Goal: Task Accomplishment & Management: Complete application form

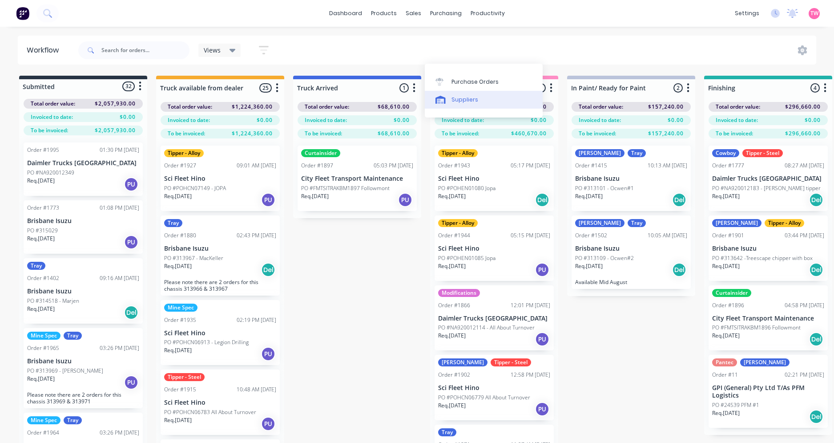
scroll to position [39, 0]
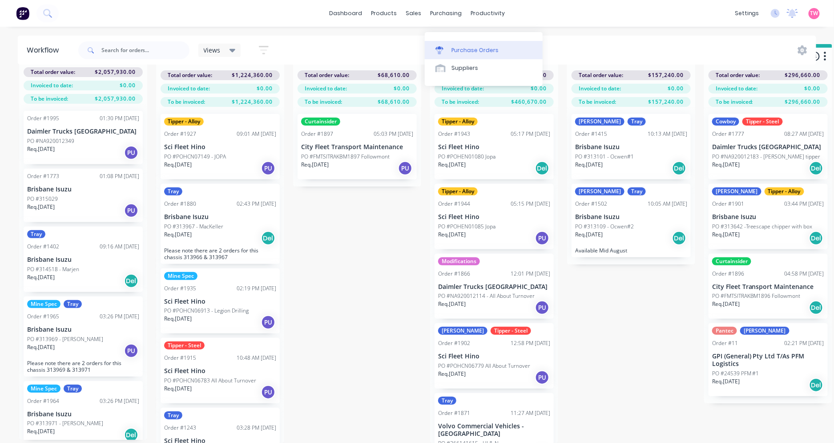
click at [479, 46] on div "Purchase Orders" at bounding box center [475, 50] width 47 height 8
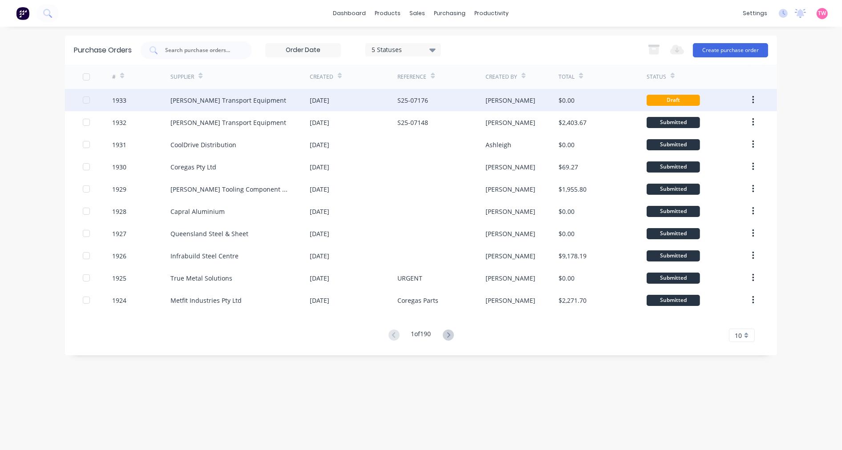
click at [314, 101] on div "03 Sep 2025" at bounding box center [320, 100] width 20 height 9
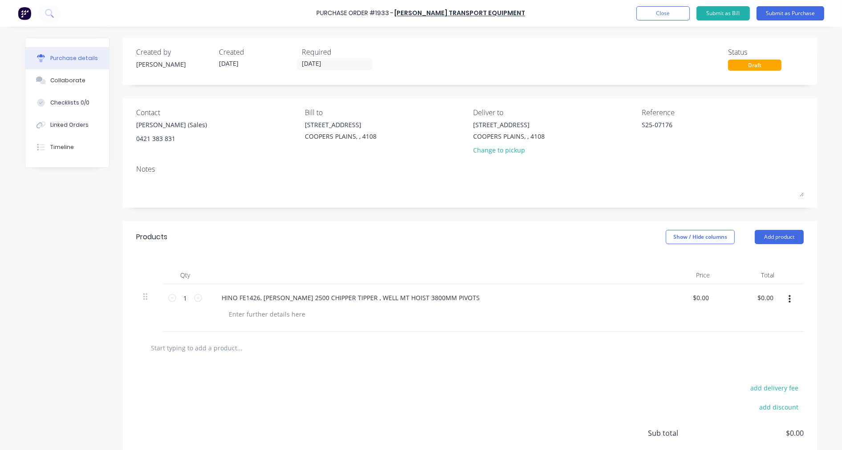
click at [254, 350] on input "text" at bounding box center [239, 348] width 178 height 18
paste input "MK1179D"
type textarea "x"
type input "MK1179D"
type textarea "x"
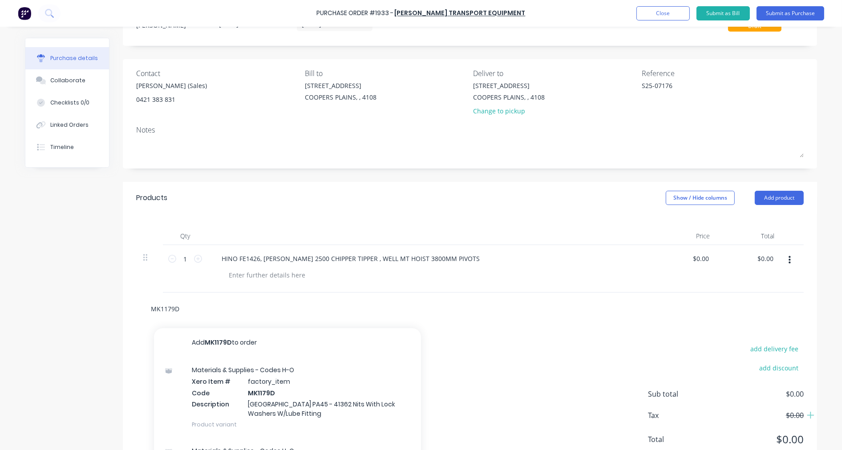
scroll to position [70, 0]
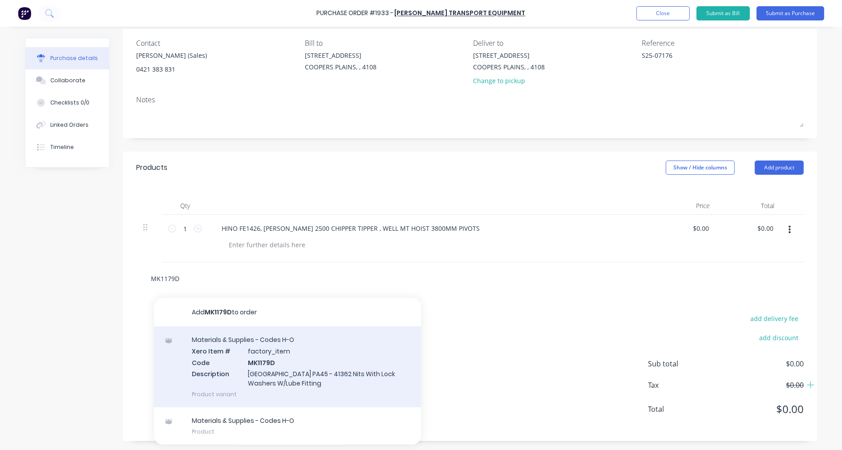
type input "MK1179D"
click at [291, 362] on div "Materials & Supplies - Codes H-O Xero Item # factory_item Code MK1179D Descript…" at bounding box center [287, 367] width 267 height 81
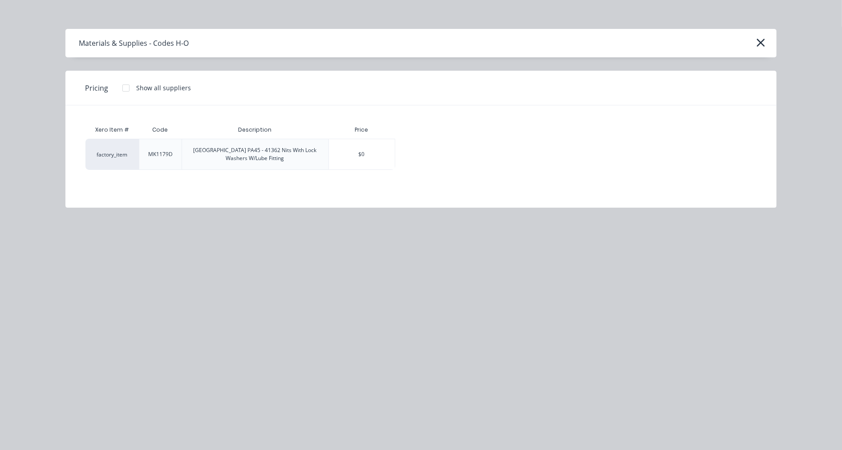
click at [123, 85] on div at bounding box center [126, 88] width 18 height 18
click at [444, 154] on div "$52.13" at bounding box center [427, 154] width 62 height 30
type textarea "x"
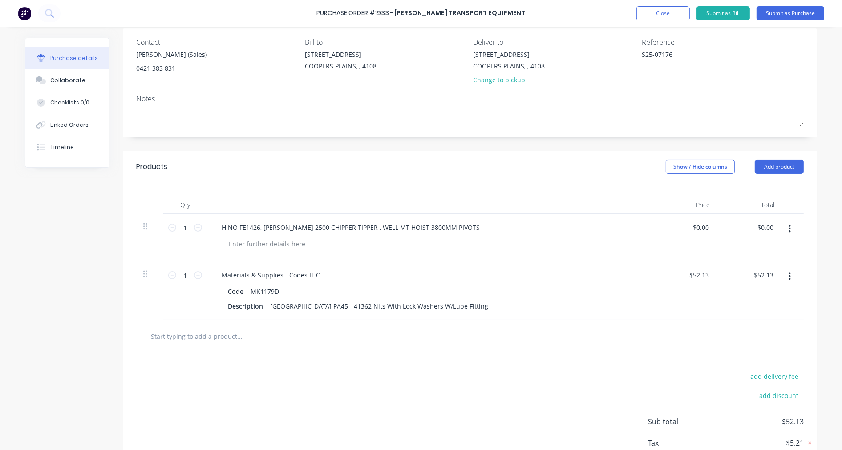
click at [192, 337] on input "text" at bounding box center [239, 336] width 178 height 18
paste input "PUAS65"
type textarea "x"
type input "PUAS65"
type textarea "x"
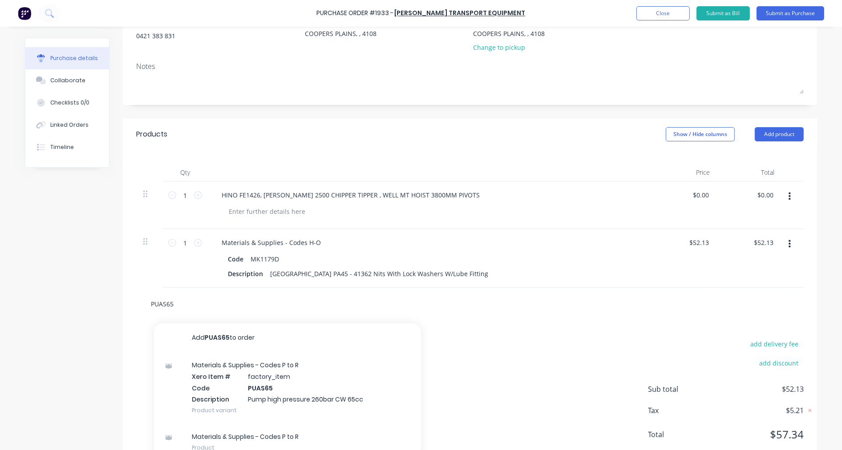
scroll to position [129, 0]
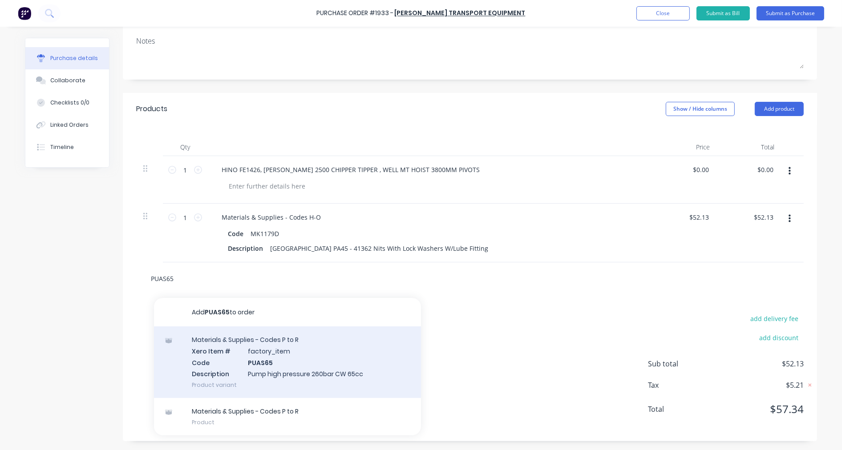
type input "PUAS65"
click at [294, 355] on div "Materials & Supplies - Codes P to R Xero Item # factory_item Code PUAS65 Descri…" at bounding box center [287, 363] width 267 height 72
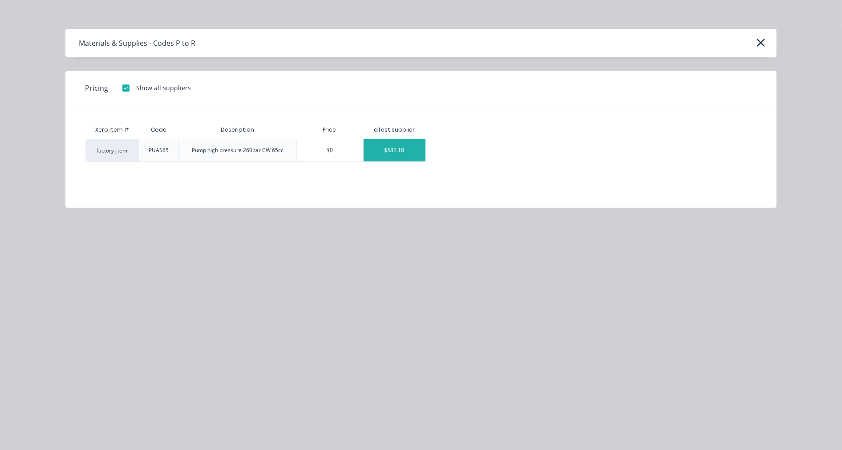
click at [388, 150] on div "$582.18" at bounding box center [394, 150] width 62 height 22
type textarea "x"
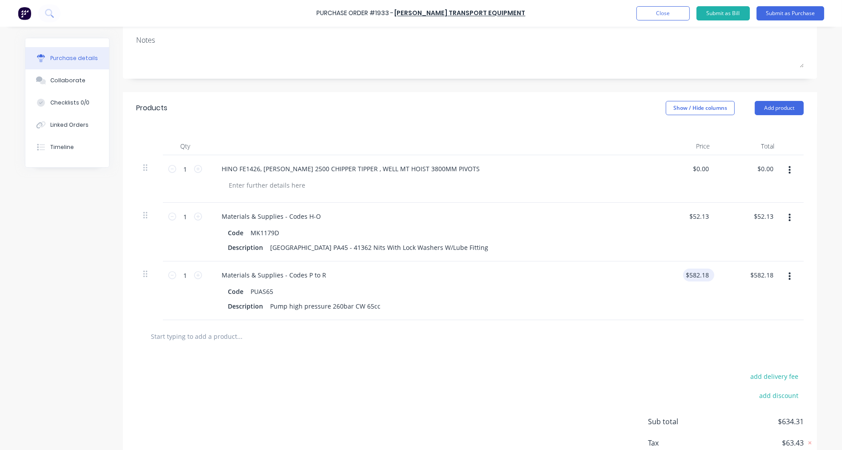
type textarea "x"
type input "582.18"
click at [701, 273] on input "582.18" at bounding box center [697, 275] width 28 height 13
type textarea "x"
click at [701, 273] on input "582.18" at bounding box center [698, 275] width 24 height 13
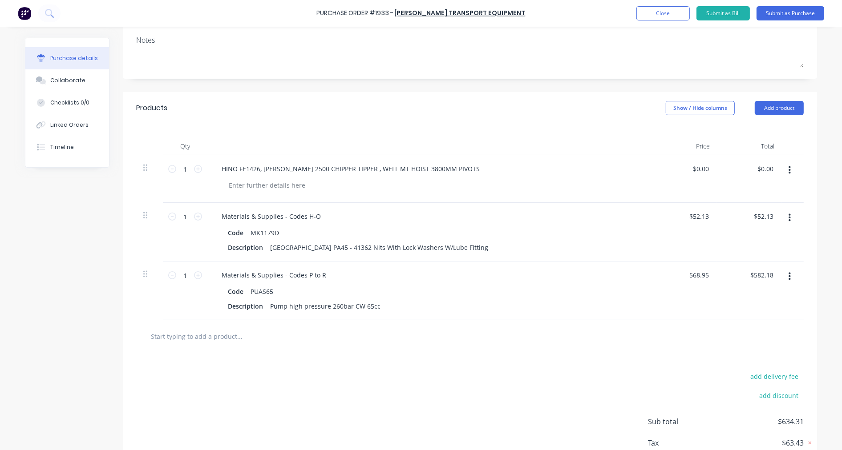
type input "568.95"
type textarea "x"
type input "$568.95"
click at [221, 330] on input "text" at bounding box center [239, 336] width 178 height 18
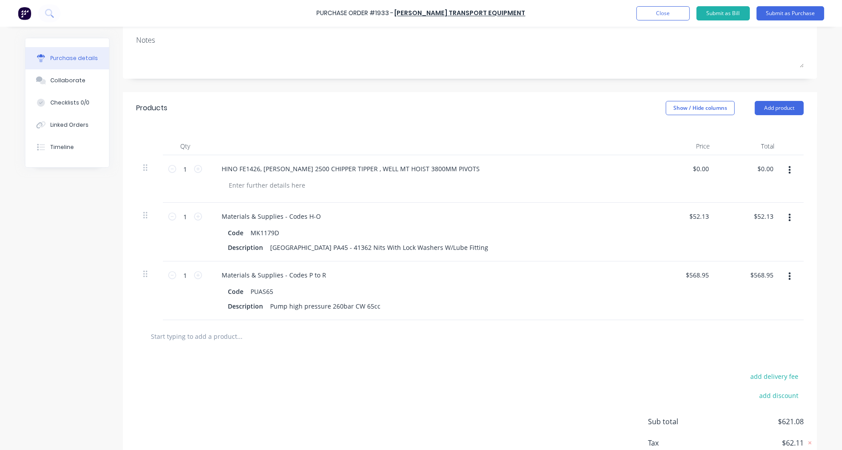
type textarea "x"
type input "$568.95"
paste input "ESG30-19"
type textarea "x"
type input "ESG30-19"
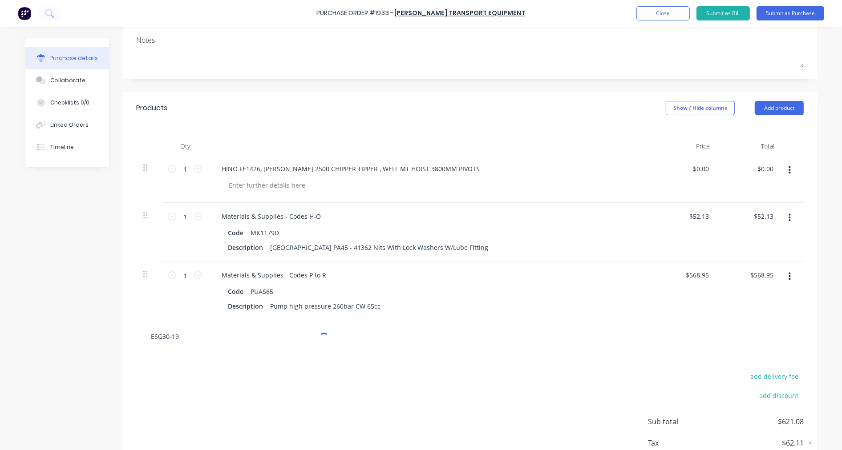
type textarea "x"
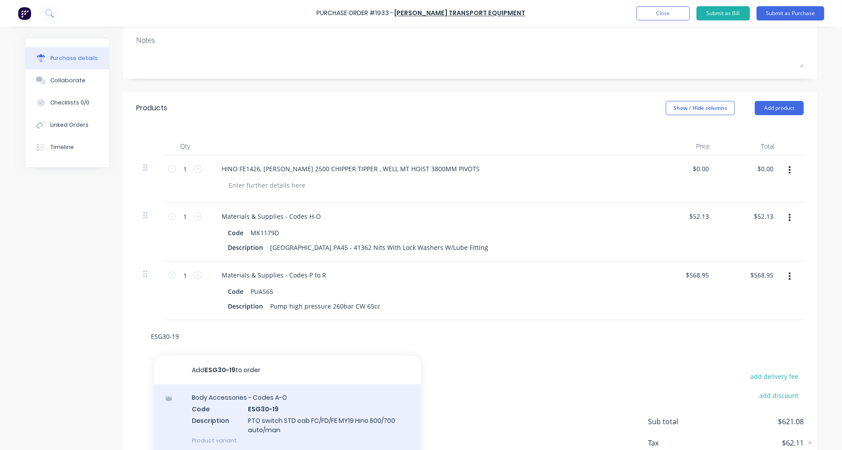
type input "ESG30-19"
click at [301, 413] on div "Body Accessories - Codes A-O Code ESG30-19 Description PTO switch STD cab FC/FD…" at bounding box center [287, 418] width 267 height 69
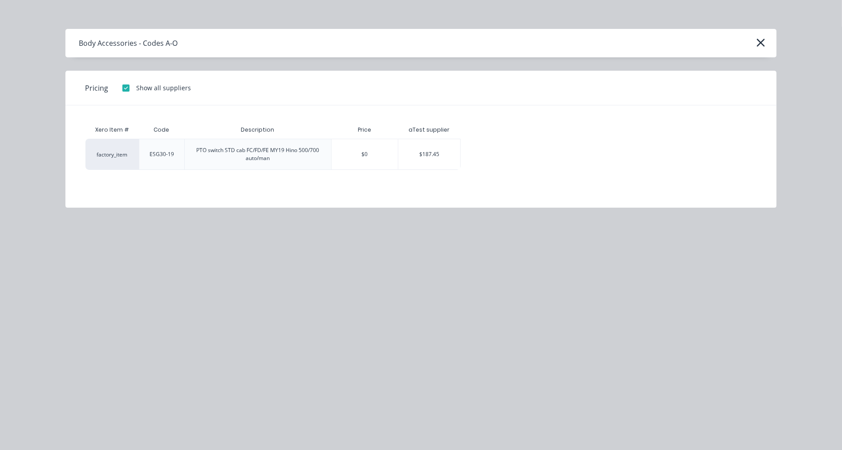
click at [419, 153] on div "$187.45" at bounding box center [429, 154] width 62 height 30
type textarea "x"
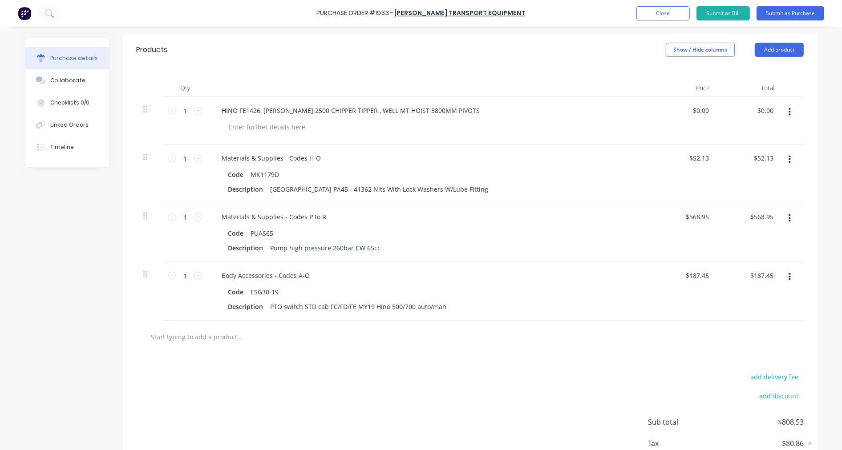
scroll to position [211, 0]
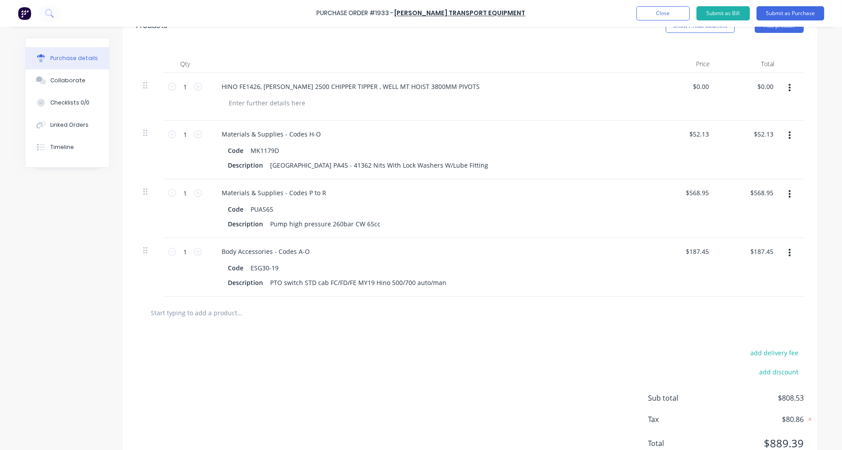
click at [232, 313] on input "text" at bounding box center [239, 313] width 178 height 18
paste input "ES001CAR-24"
type textarea "x"
type input "ES001CAR-24"
type textarea "x"
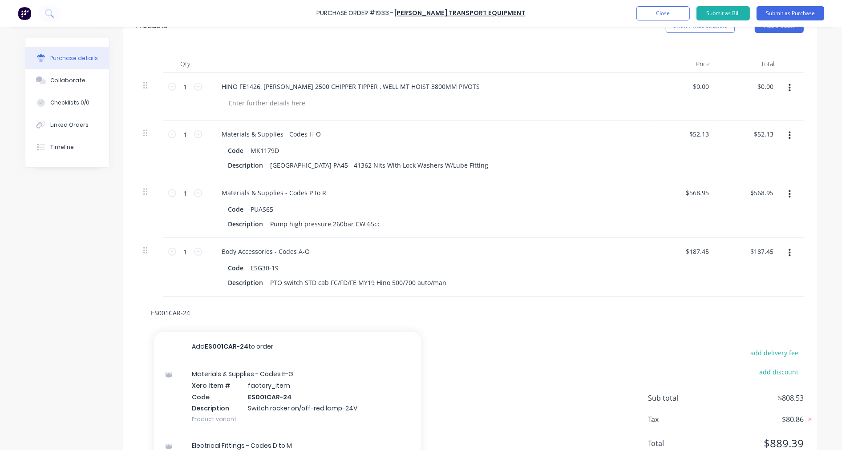
scroll to position [258, 0]
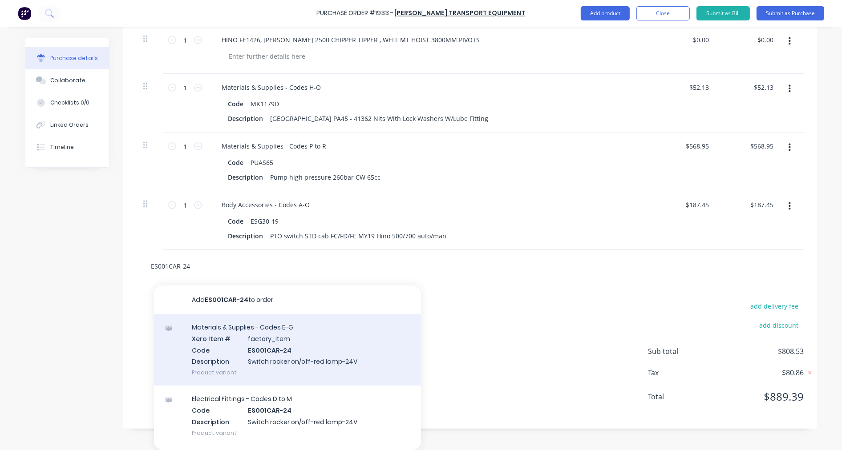
type input "ES001CAR-24"
click at [290, 343] on div "Materials & Supplies - Codes E-G Xero Item # factory_item Code ES001CAR-24 Desc…" at bounding box center [287, 350] width 267 height 72
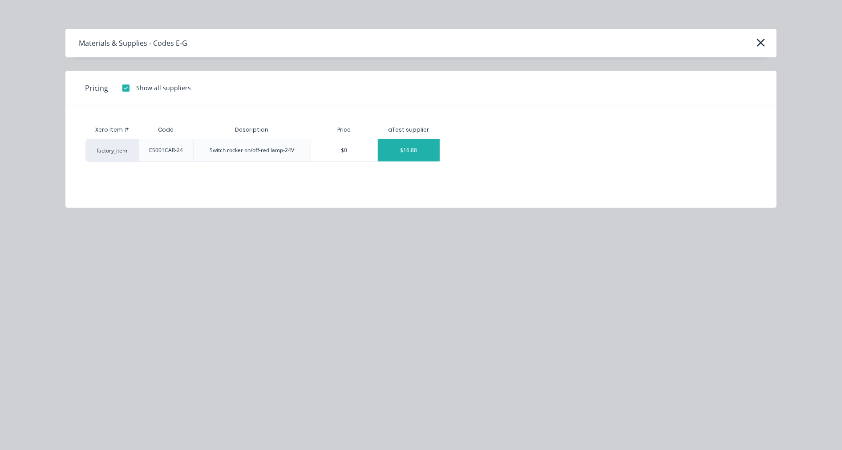
click at [424, 145] on div "$16.88" at bounding box center [409, 150] width 62 height 22
type textarea "x"
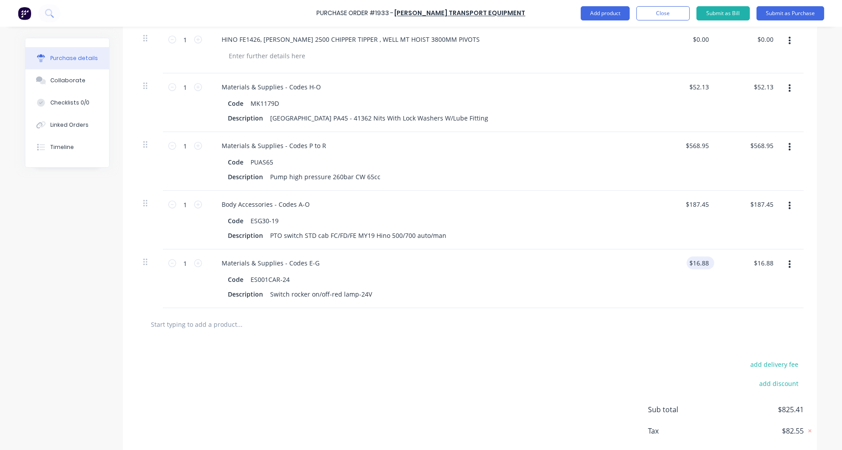
type textarea "x"
type input "16.88"
click at [692, 261] on input "16.88" at bounding box center [700, 263] width 20 height 13
type textarea "x"
click at [692, 261] on input "16.88" at bounding box center [700, 263] width 20 height 13
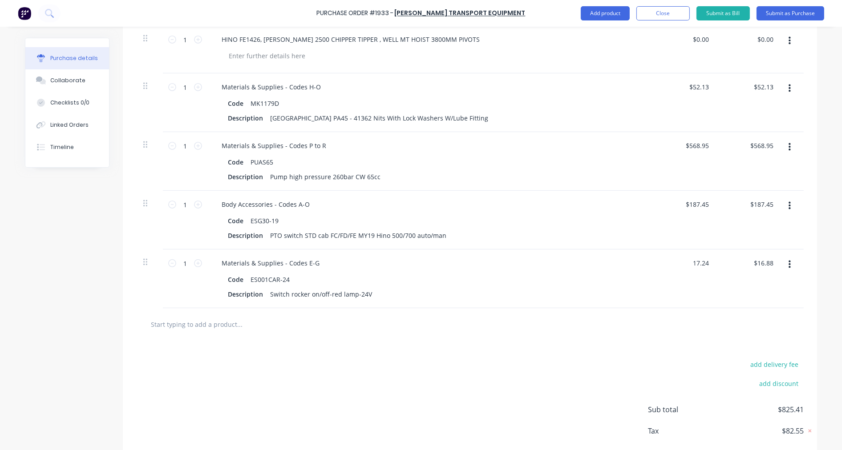
type input "17.24"
type textarea "x"
type input "$17.24"
type textarea "x"
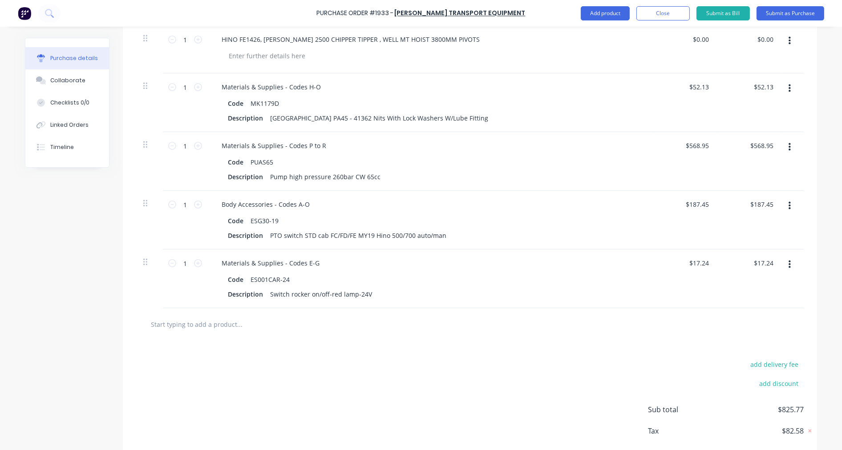
type input "$17.24"
click at [224, 323] on input "text" at bounding box center [239, 324] width 178 height 18
paste input "ES004CAR-24-M"
type textarea "x"
type input "ES004CAR-24-M"
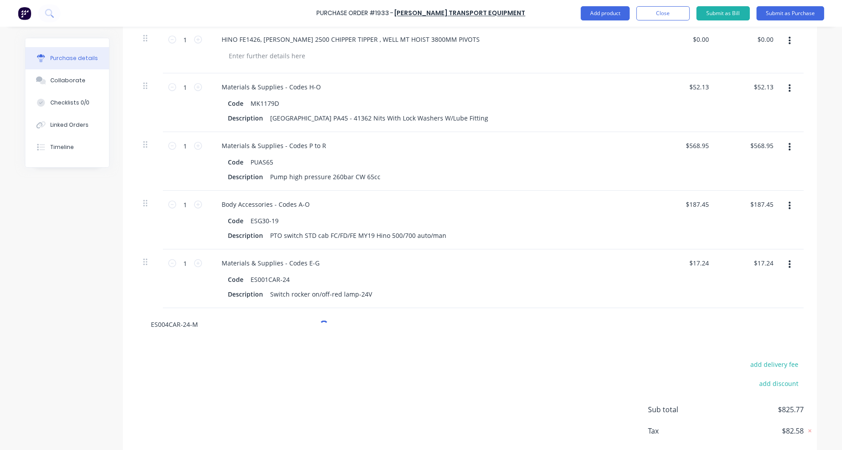
type textarea "x"
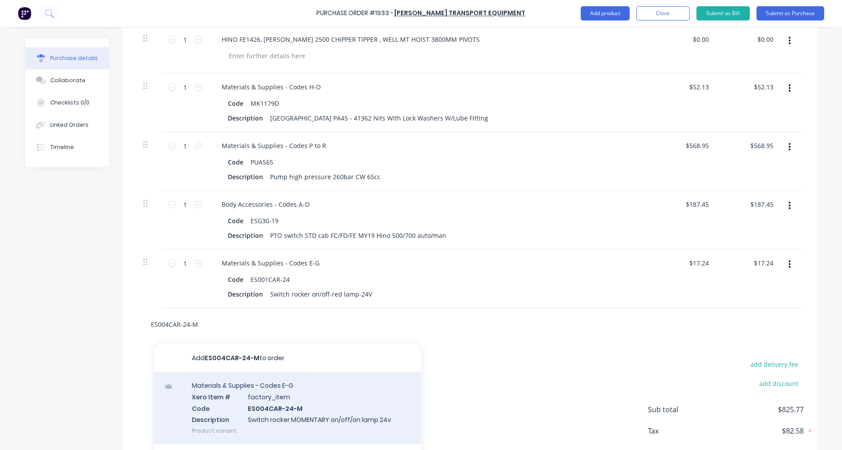
type input "ES004CAR-24-M"
click at [270, 395] on div "Materials & Supplies - Codes E-G Xero Item # factory_item Code ES004CAR-24-M De…" at bounding box center [287, 408] width 267 height 72
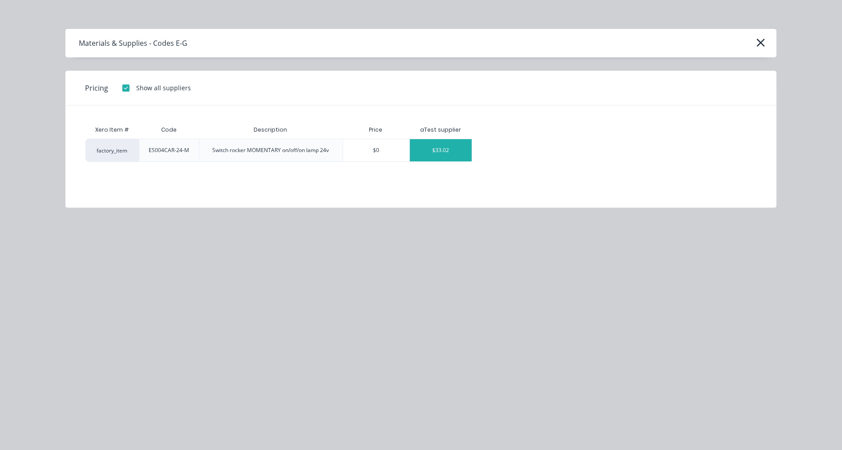
click at [443, 145] on div "$33.02" at bounding box center [441, 150] width 62 height 22
type textarea "x"
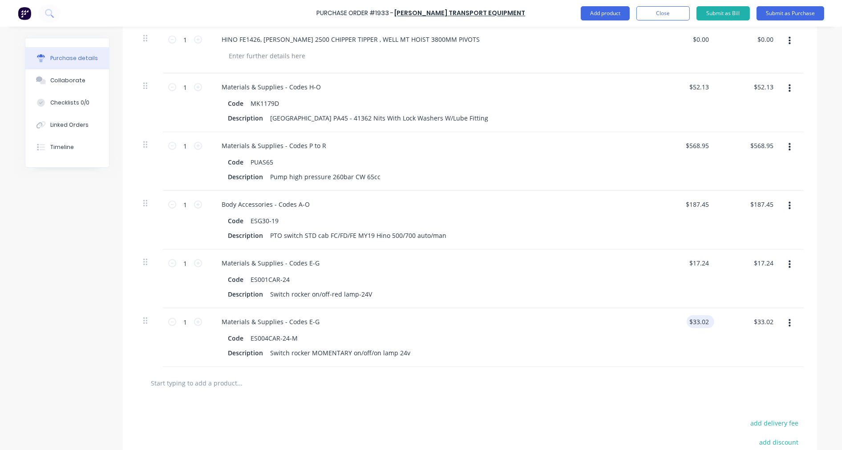
type textarea "x"
type input "33.02"
click at [702, 321] on input "33.02" at bounding box center [698, 321] width 24 height 13
click at [705, 322] on input "33.02" at bounding box center [700, 321] width 20 height 13
type textarea "x"
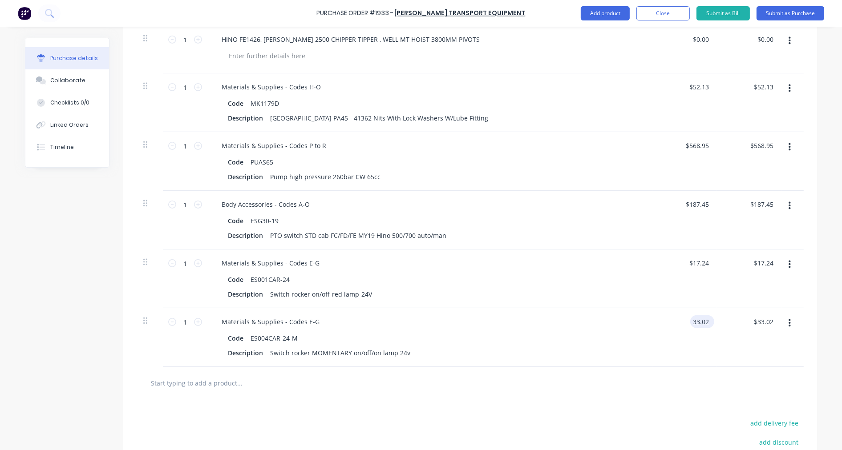
click at [705, 322] on input "33.02" at bounding box center [700, 321] width 20 height 13
type input "33.75"
type textarea "x"
type input "$33.75"
type input "33.75"
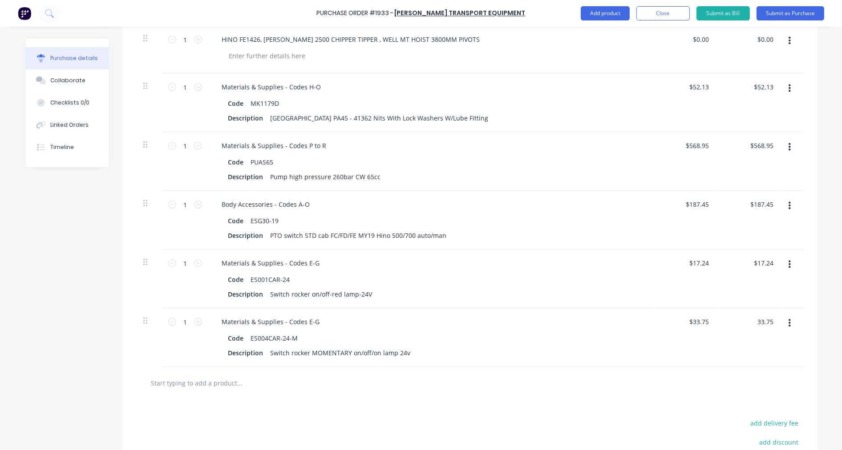
type textarea "x"
type input "$33.75"
type textarea "x"
type input "$33.75"
click at [237, 380] on input "text" at bounding box center [239, 383] width 178 height 18
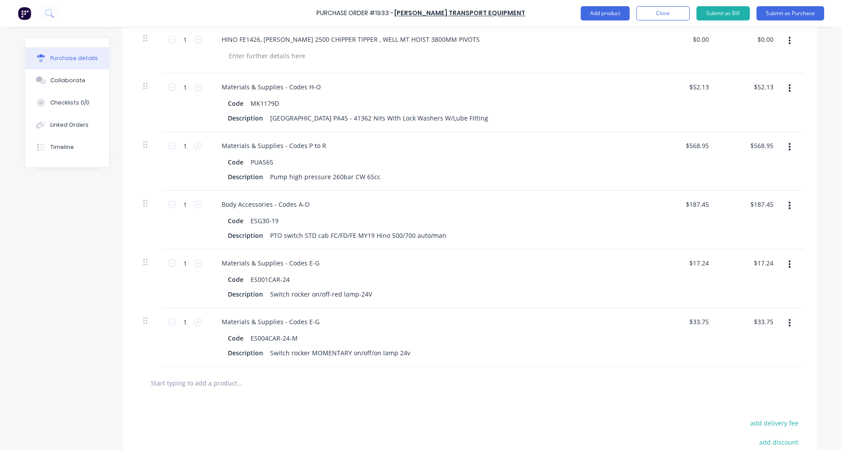
paste input "ES000CAR-HOIST"
type textarea "x"
type input "ES000CAR-HOIST"
type textarea "x"
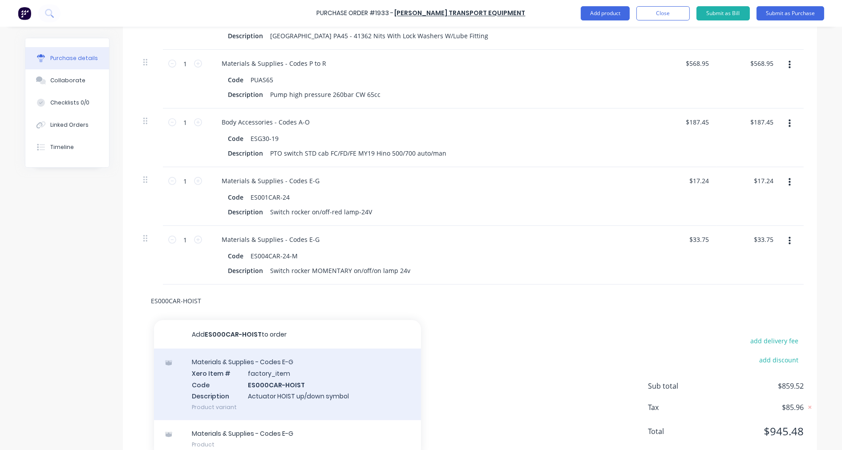
type input "ES000CAR-HOIST"
click at [315, 389] on div "Materials & Supplies - Codes E-G Xero Item # factory_item Code ES000CAR-HOIST D…" at bounding box center [287, 385] width 267 height 72
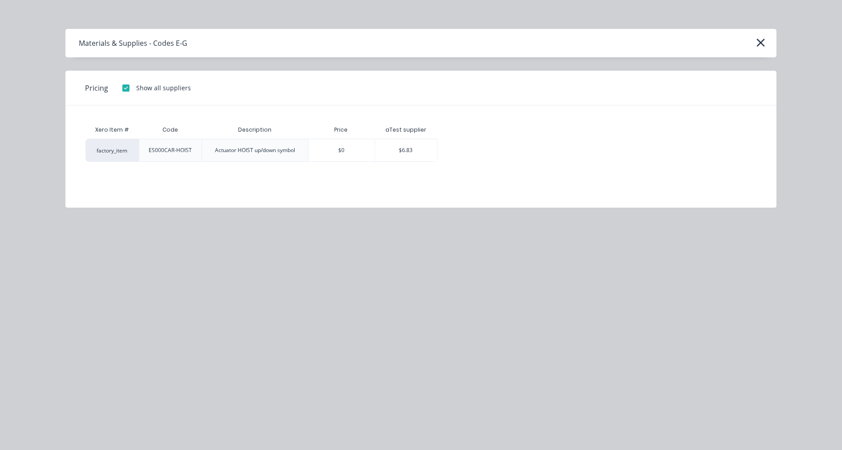
click at [413, 153] on div "$6.83" at bounding box center [406, 150] width 62 height 22
type textarea "x"
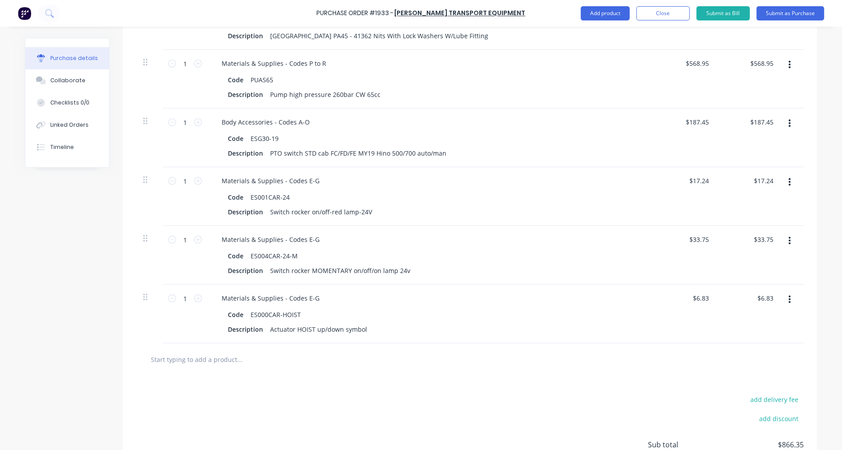
click at [225, 362] on input "text" at bounding box center [239, 360] width 178 height 18
paste input "ES000CAR-T DOOR"
type textarea "x"
type input "ES000CAR-T DOOR"
type textarea "x"
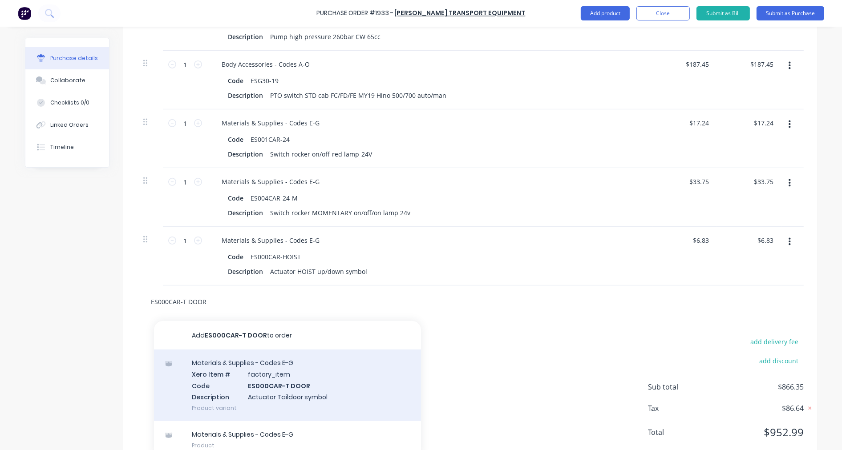
scroll to position [423, 0]
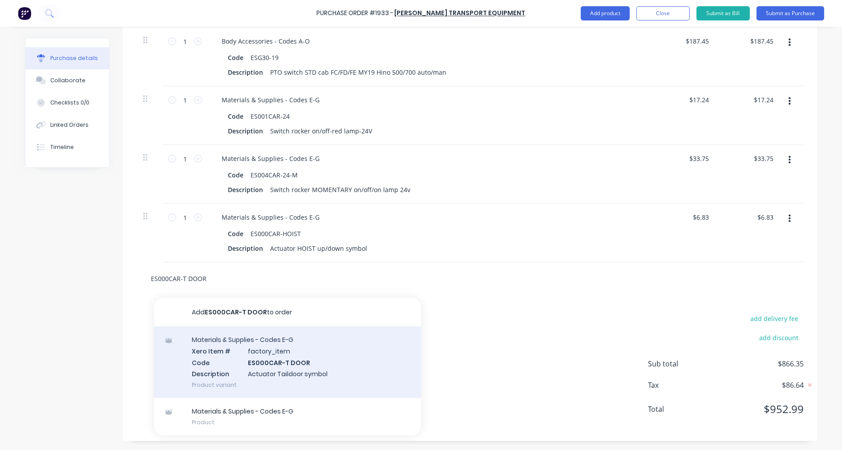
type input "ES000CAR-T DOOR"
click at [307, 370] on div "Materials & Supplies - Codes E-G Xero Item # factory_item Code ES000CAR-T DOOR …" at bounding box center [287, 363] width 267 height 72
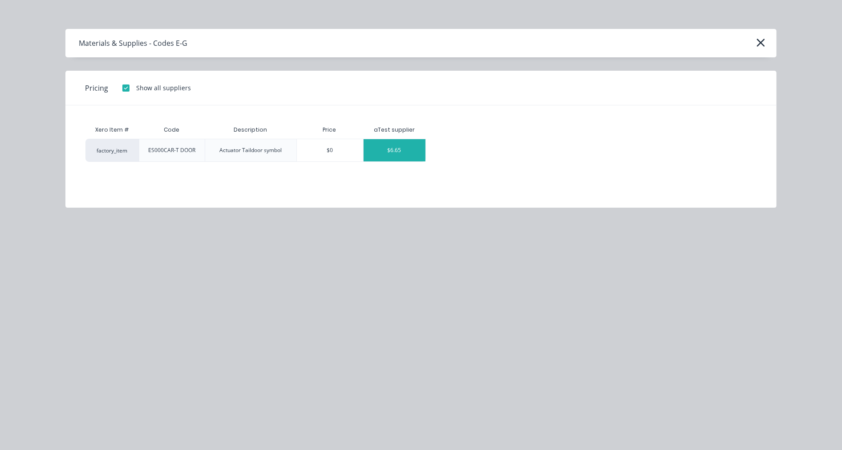
click at [395, 156] on div "$6.65" at bounding box center [394, 150] width 62 height 22
type textarea "x"
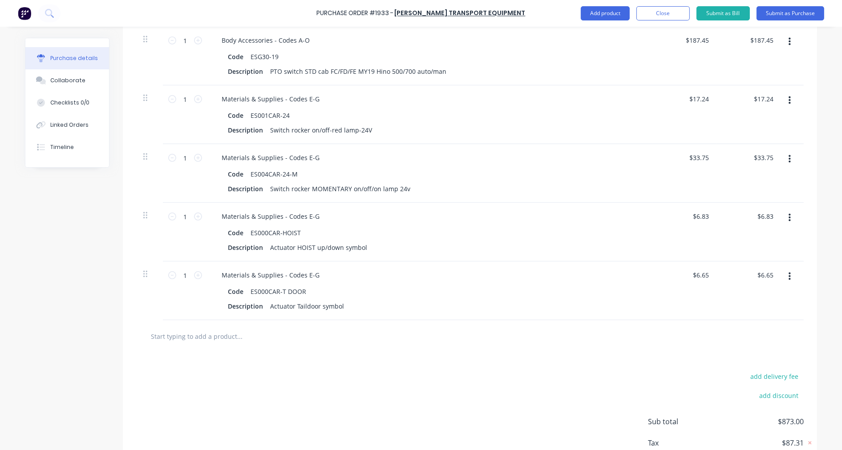
click at [195, 343] on input "text" at bounding box center [239, 336] width 178 height 18
paste input "EK053-DV"
type textarea "x"
type input "EK053-DV"
type textarea "x"
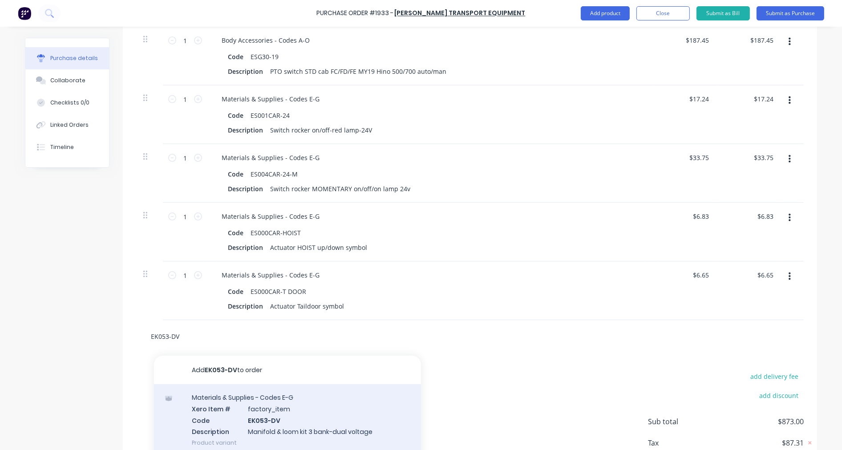
type input "EK053-DV"
click at [284, 420] on div "Materials & Supplies - Codes E-G Xero Item # factory_item Code EK053-DV Descrip…" at bounding box center [287, 420] width 267 height 72
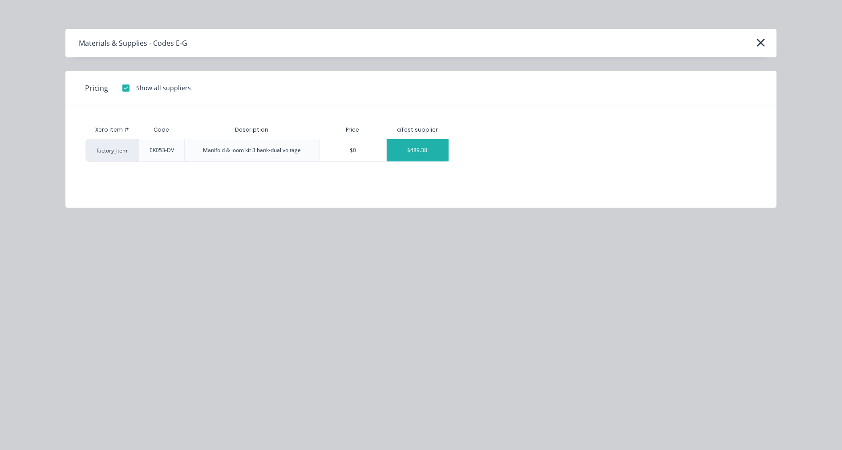
click at [426, 148] on div "$489.38" at bounding box center [418, 150] width 62 height 22
type textarea "x"
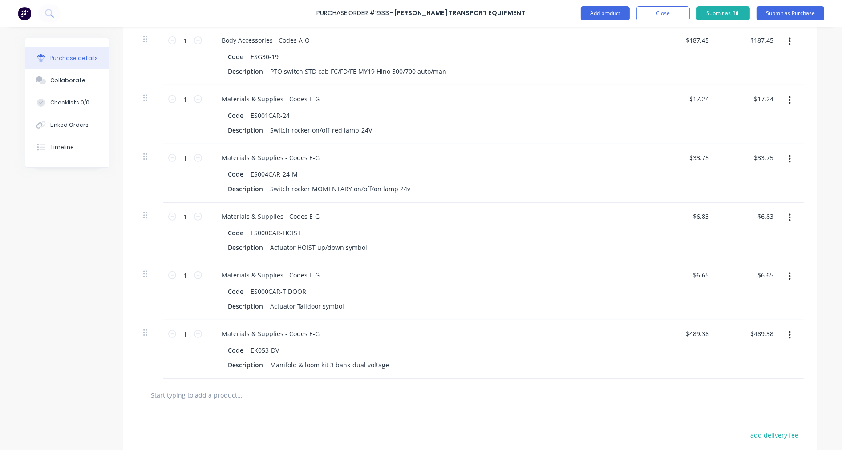
click at [230, 385] on div at bounding box center [469, 395] width 667 height 32
click at [229, 392] on input "text" at bounding box center [239, 395] width 178 height 18
paste input "OM-12100800185P"
type textarea "x"
type input "OM-12100800185P"
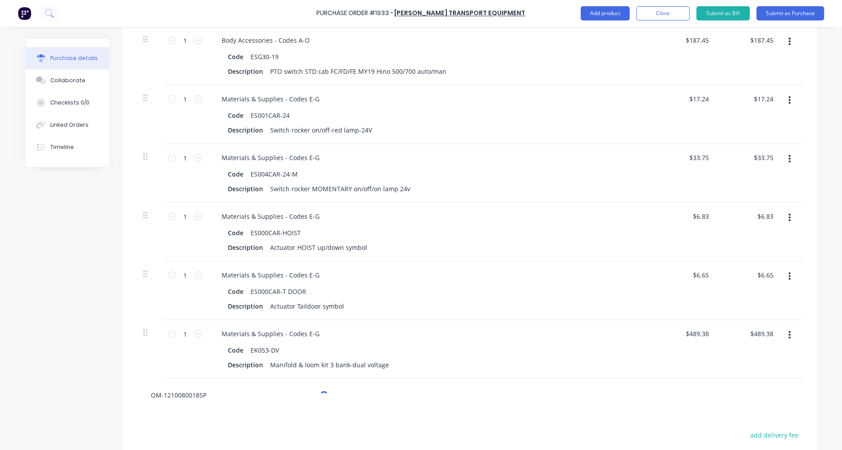
type textarea "x"
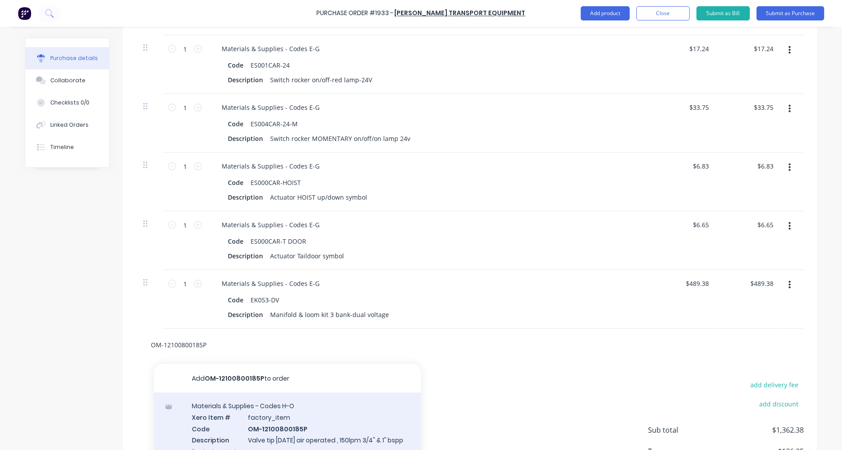
scroll to position [505, 0]
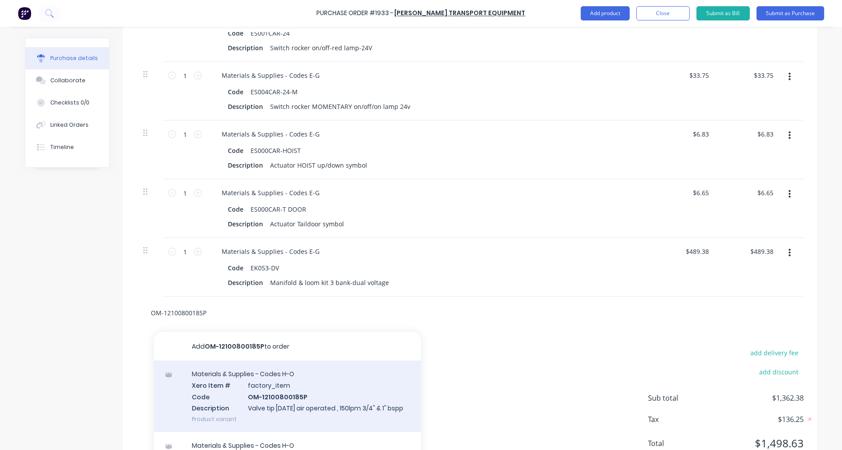
type input "OM-12100800185P"
click at [281, 396] on div "Materials & Supplies - Codes H-O Xero Item # factory_item Code OM-12100800185P …" at bounding box center [287, 397] width 267 height 72
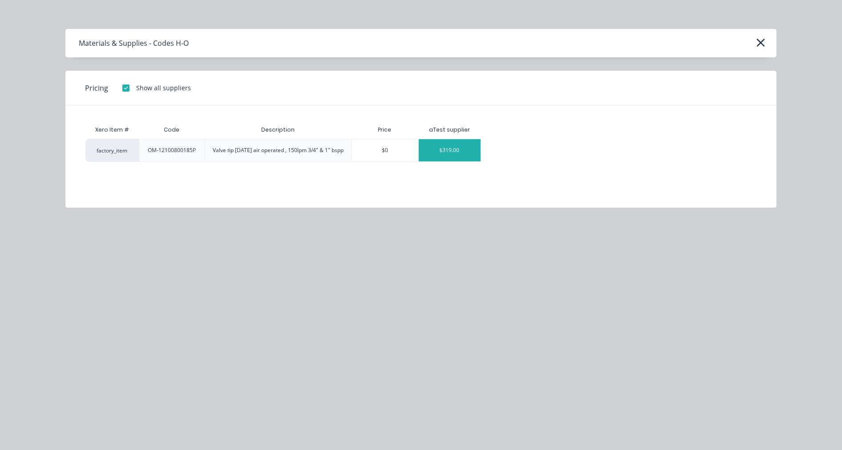
click at [451, 146] on div "$319.00" at bounding box center [450, 150] width 62 height 22
type textarea "x"
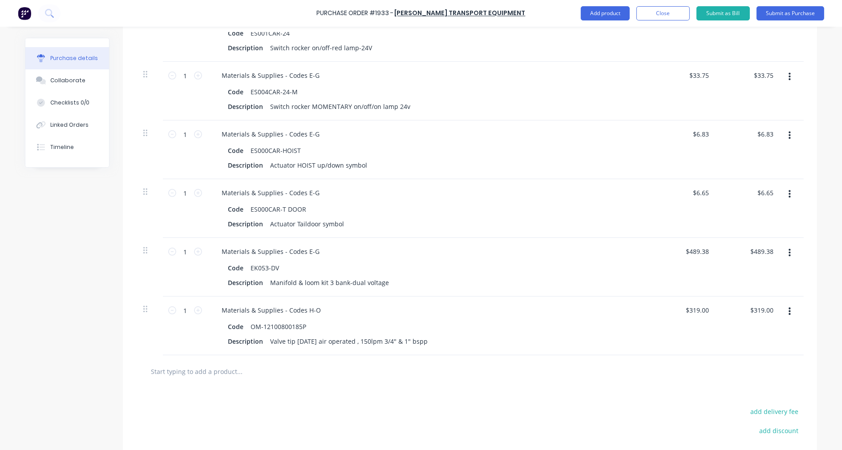
click at [207, 373] on input "text" at bounding box center [239, 372] width 178 height 18
paste input "HBV05-1621"
type textarea "x"
type input "HBV05-1621"
type textarea "x"
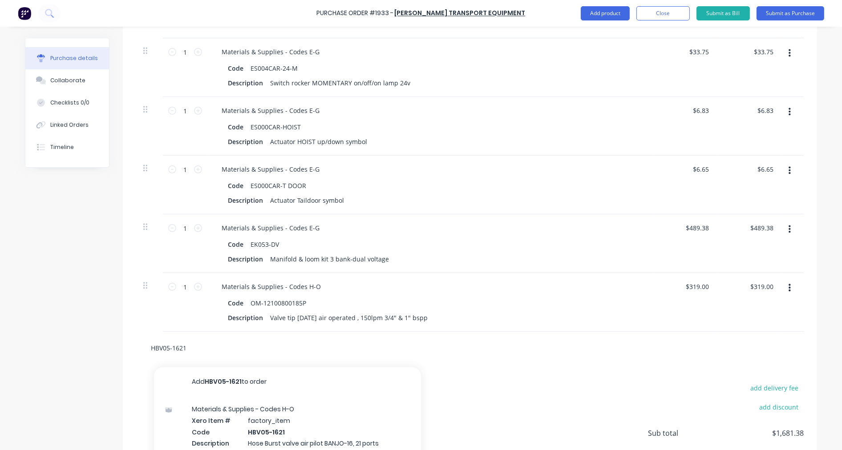
scroll to position [587, 0]
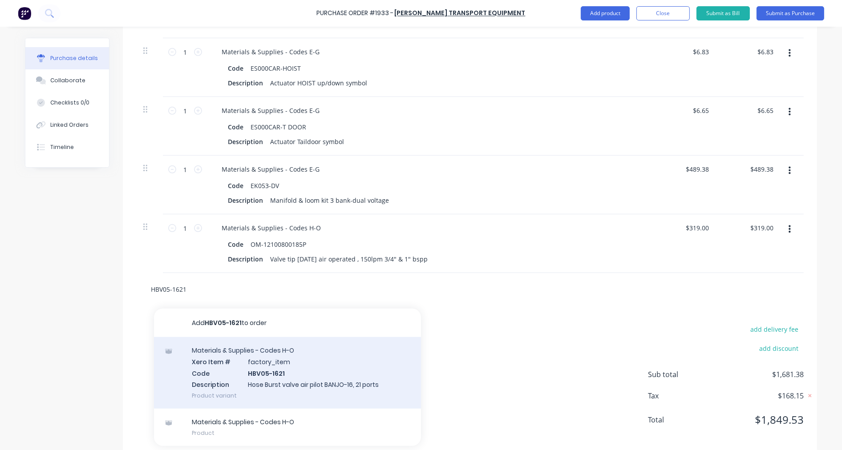
type input "HBV05-1621"
click at [287, 373] on div "Materials & Supplies - Codes H-O Xero Item # factory_item Code HBV05-1621 Descr…" at bounding box center [287, 373] width 267 height 72
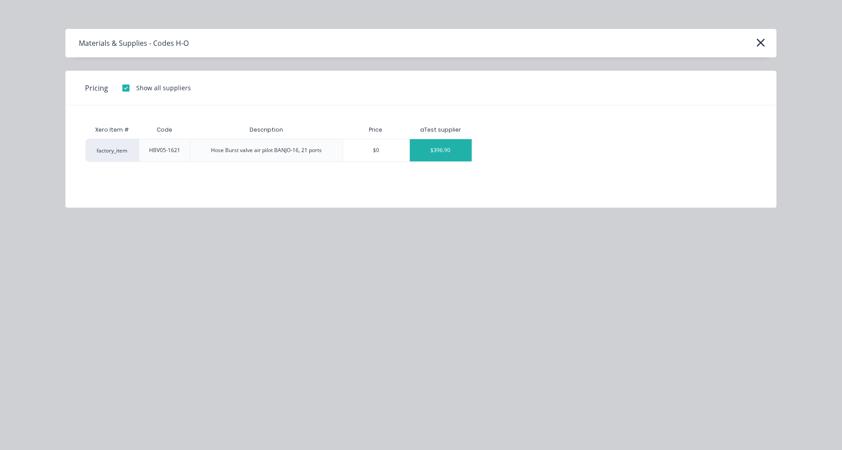
click at [454, 150] on div "$396.90" at bounding box center [441, 150] width 62 height 22
type textarea "x"
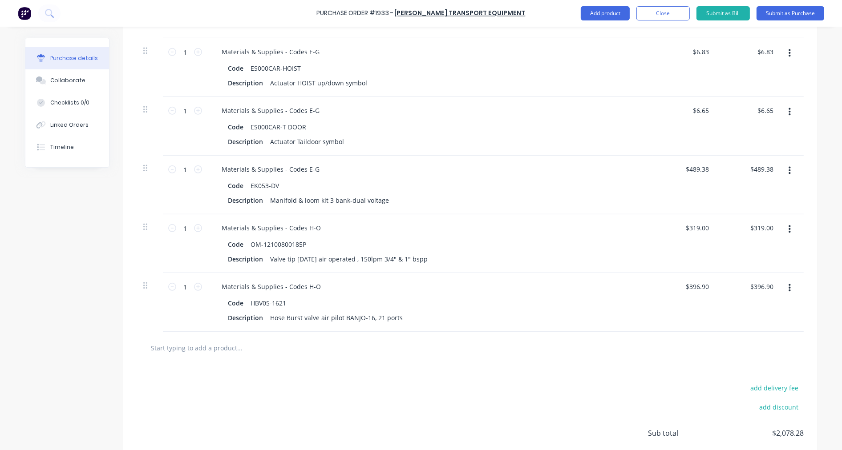
click at [233, 351] on input "text" at bounding box center [239, 348] width 178 height 18
paste input "HBV-BANJO16"
type textarea "x"
type input "HBV-BANJO16"
type textarea "x"
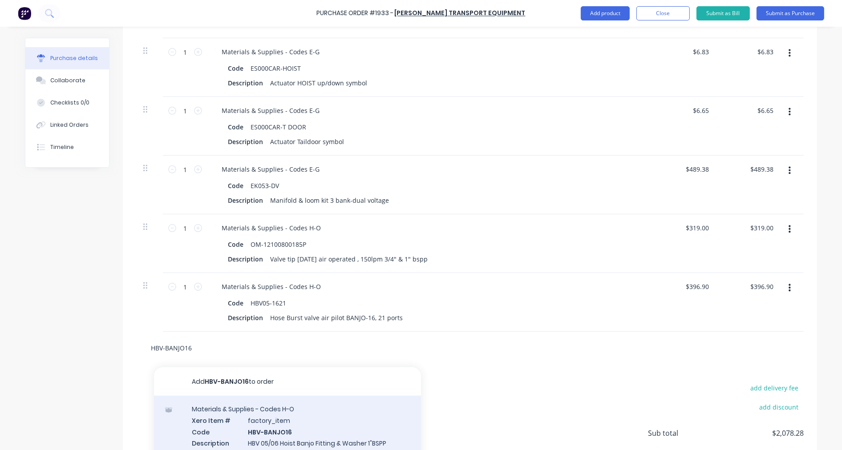
type input "HBV-BANJO16"
click at [321, 431] on div "Materials & Supplies - Codes H-O Xero Item # factory_item Code HBV-BANJO16 Desc…" at bounding box center [287, 432] width 267 height 72
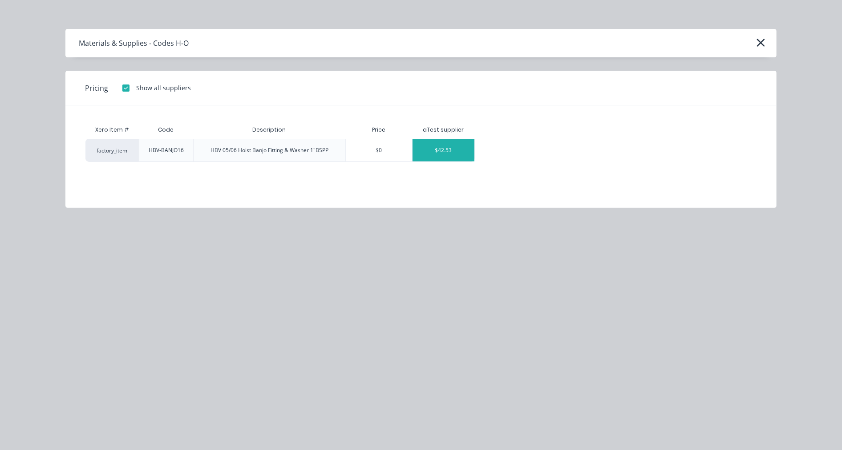
click at [459, 149] on div "$42.53" at bounding box center [443, 150] width 62 height 22
type textarea "x"
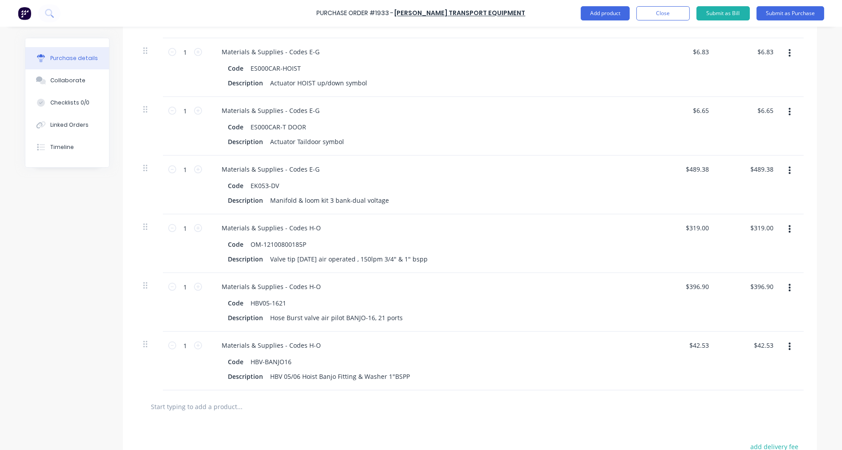
click at [214, 404] on input "text" at bounding box center [239, 407] width 178 height 18
paste input "ST46"
type textarea "x"
type input "ST46"
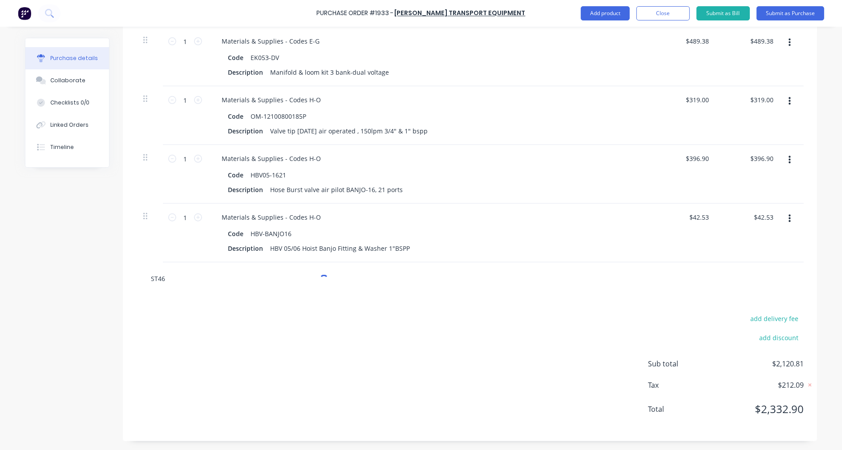
type textarea "x"
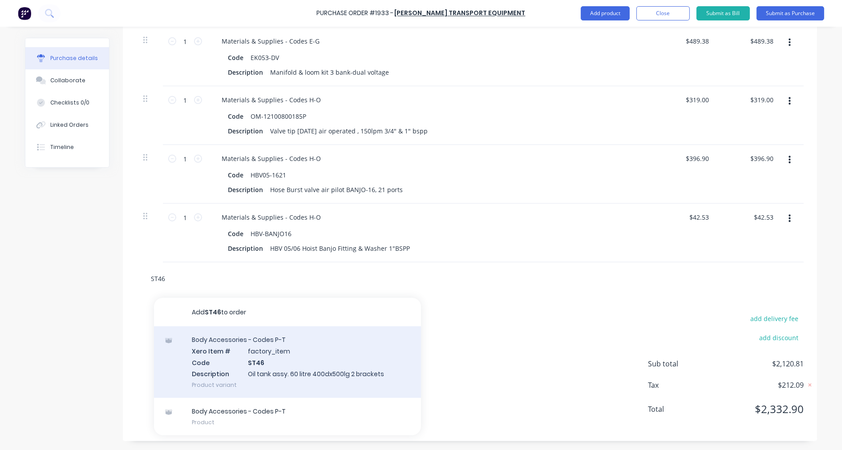
type input "ST46"
click at [303, 350] on div "Body Accessories - Codes P-T Xero Item # factory_item Code ST46 Description Oil…" at bounding box center [287, 363] width 267 height 72
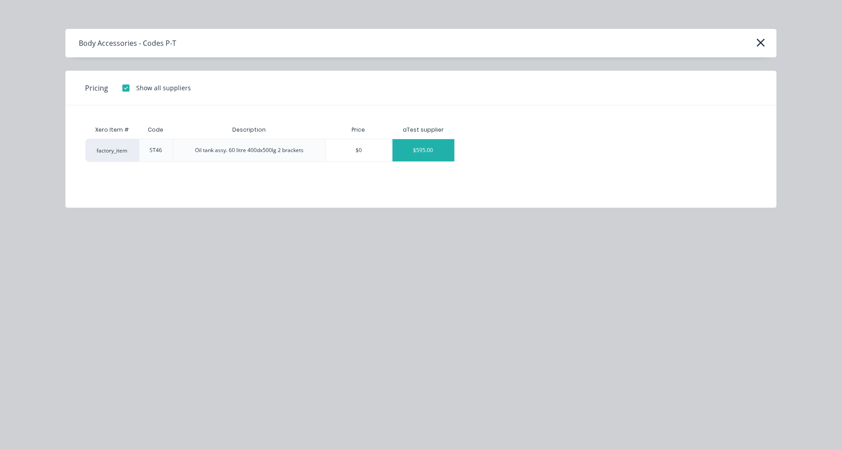
click at [432, 147] on div "$595.00" at bounding box center [423, 150] width 62 height 22
type textarea "x"
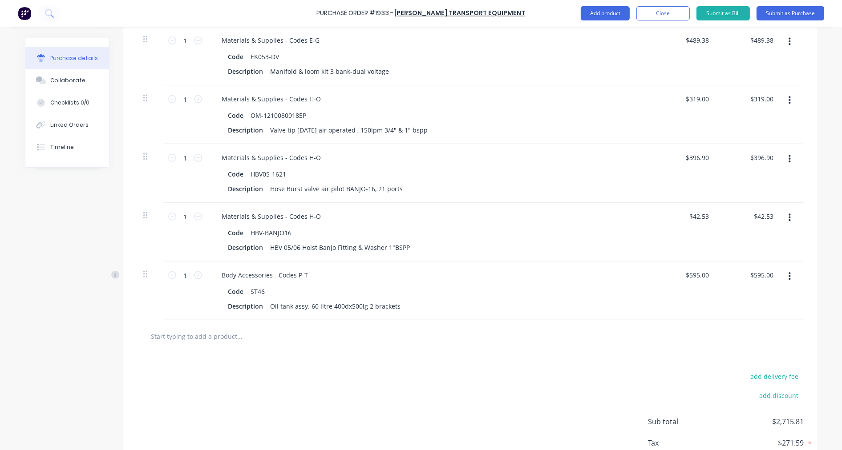
click at [177, 336] on input "text" at bounding box center [239, 336] width 178 height 18
paste input "C1035"
type textarea "x"
type input "C1035"
type textarea "x"
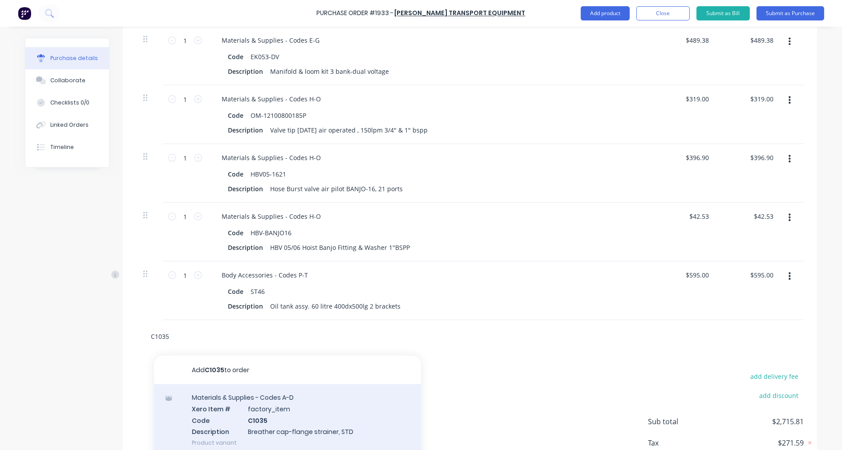
type input "C1035"
click at [295, 416] on div "Materials & Supplies - Codes A-D Xero Item # factory_item Code C1035 Descriptio…" at bounding box center [287, 420] width 267 height 72
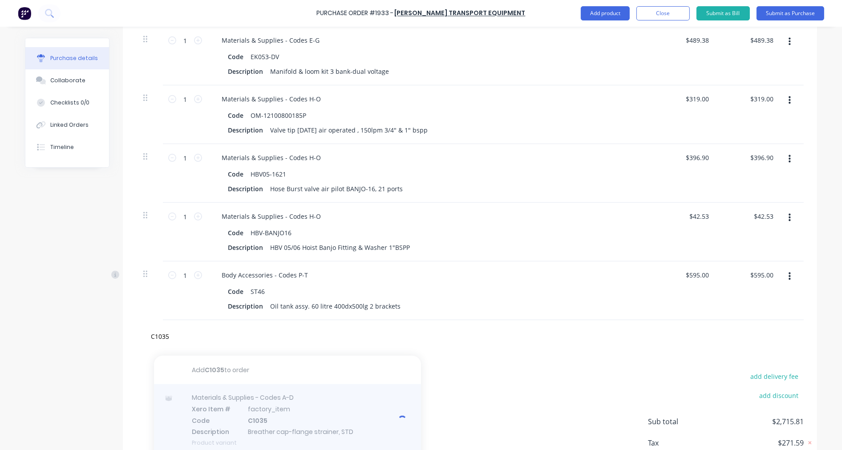
type textarea "x"
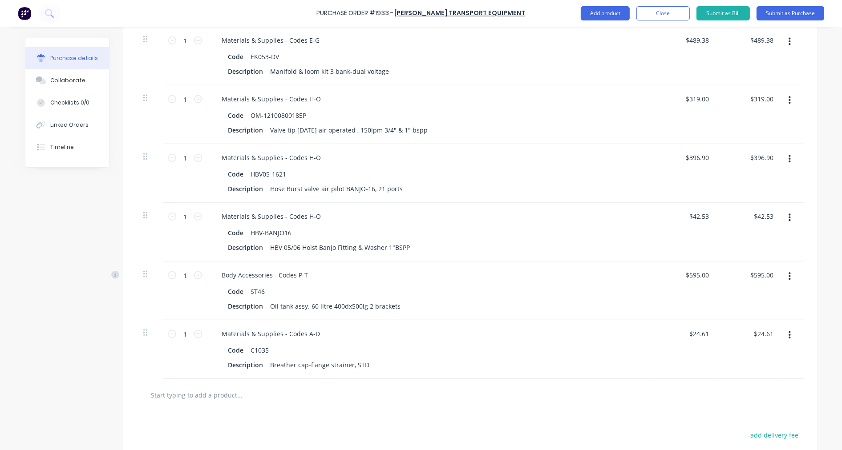
click at [214, 396] on input "text" at bounding box center [239, 395] width 178 height 18
paste input "BT1200H Towbar suit 4 bolt Pintle Hook 7,000kg Each Bay 46 0 1.0000 1,098.55 10…"
type textarea "x"
type input "BT1200H Towbar suit 4 bolt Pintle Hook 7,000kg Each Bay 46 0 1.0000 1,098.55 10…"
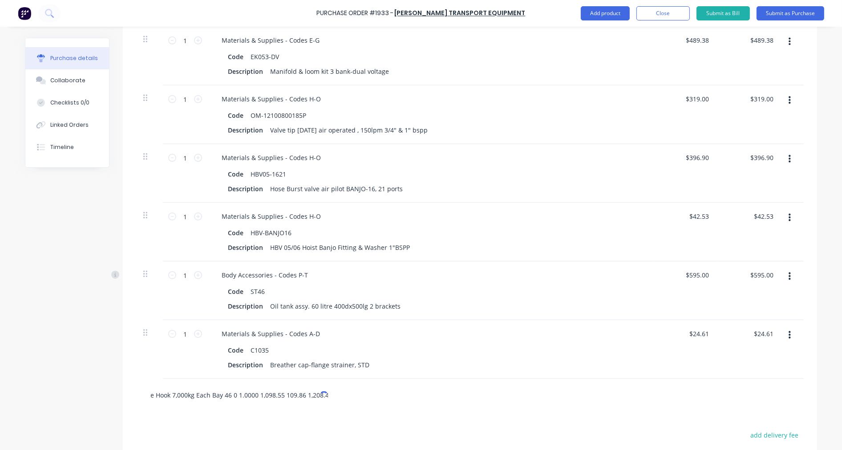
type textarea "x"
type input "BT1200H Towbar suit 4 bolt Pintle Hook 7,000kg Each Bay 46 0 1.0000 1,098.55 10…"
click at [206, 398] on input "BT1200H Towbar suit 4 bolt Pintle Hook 7,000kg Each Bay 46 0 1.0000 1,098.55 10…" at bounding box center [239, 395] width 178 height 18
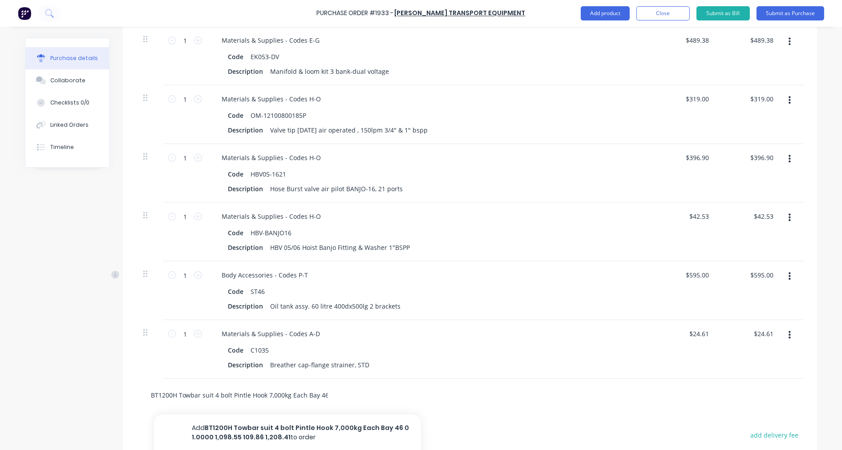
click at [206, 398] on input "BT1200H Towbar suit 4 bolt Pintle Hook 7,000kg Each Bay 46 0 1.0000 1,098.55 10…" at bounding box center [239, 395] width 178 height 18
paste input "text"
type textarea "x"
type input "BT1200H"
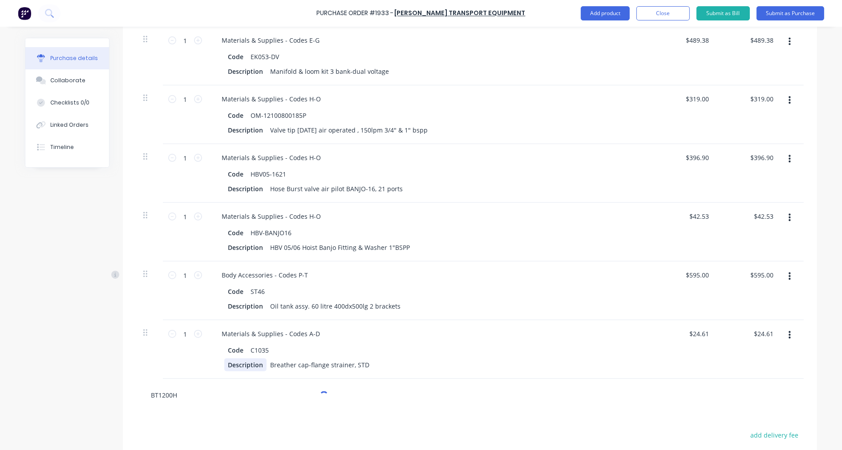
type textarea "x"
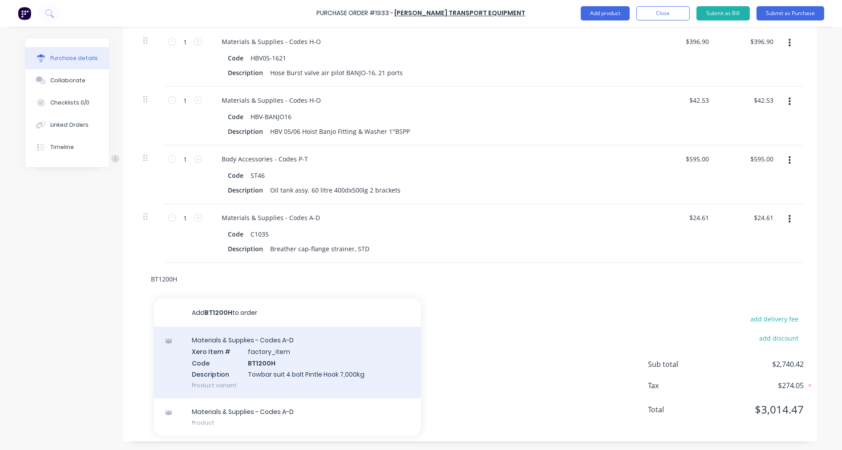
scroll to position [834, 0]
type input "BT1200H"
click at [279, 359] on div "Materials & Supplies - Codes A-D Xero Item # factory_item Code BT1200H Descript…" at bounding box center [287, 363] width 267 height 72
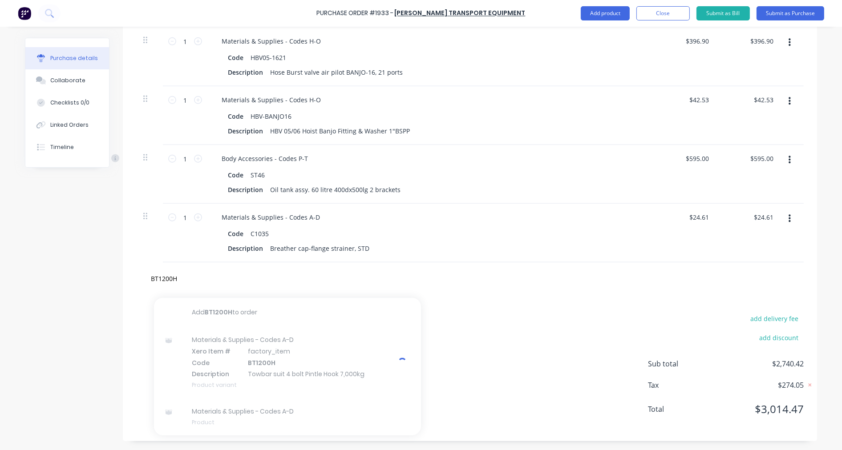
type textarea "x"
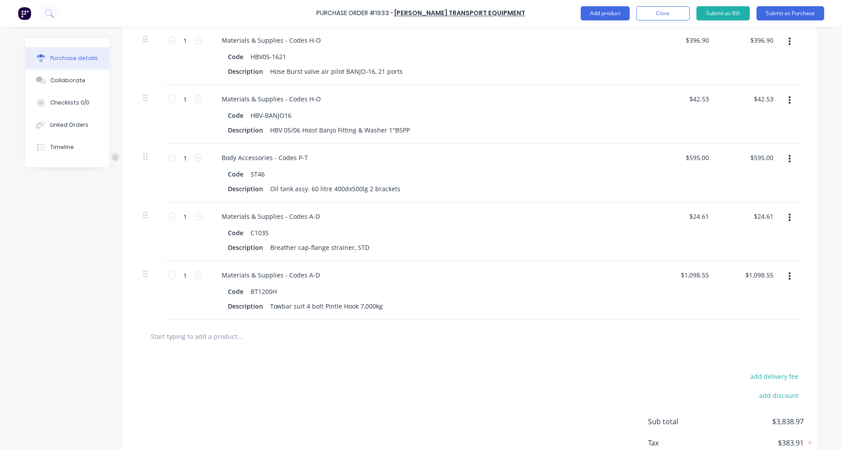
click at [227, 338] on input "text" at bounding box center [239, 336] width 178 height 18
paste input "PH-R15"
type textarea "x"
type input "PH-R15"
type textarea "x"
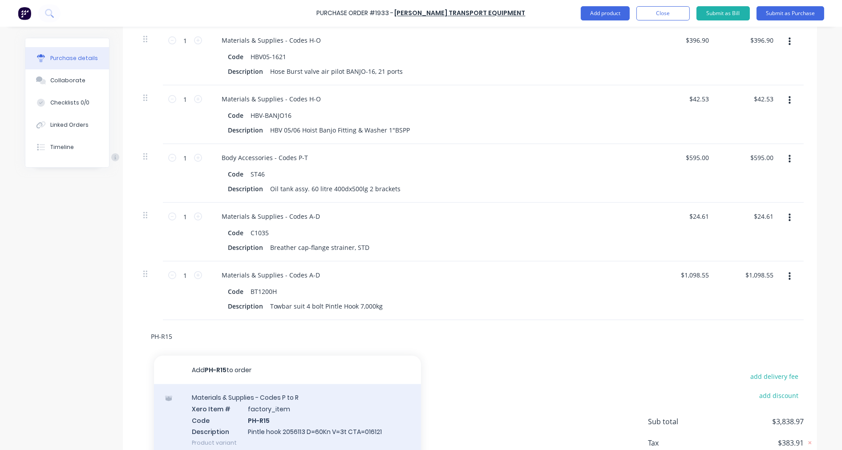
type input "PH-R15"
click at [285, 416] on div "Materials & Supplies - Codes P to R Xero Item # factory_item Code PH-R15 Descri…" at bounding box center [287, 420] width 267 height 72
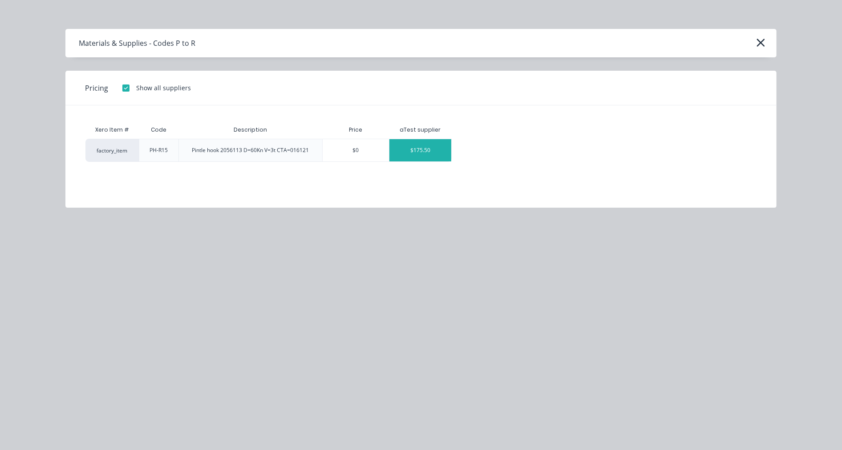
click at [423, 151] on div "$175.50" at bounding box center [420, 150] width 62 height 22
type textarea "x"
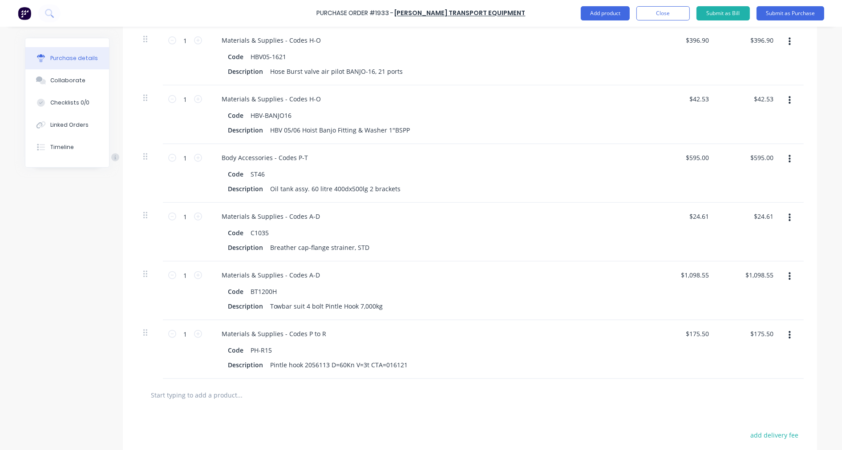
click at [229, 394] on input "text" at bounding box center [239, 395] width 178 height 18
paste input "S64-129-3-3150"
type textarea "x"
type input "S64-129-3-3150"
type textarea "x"
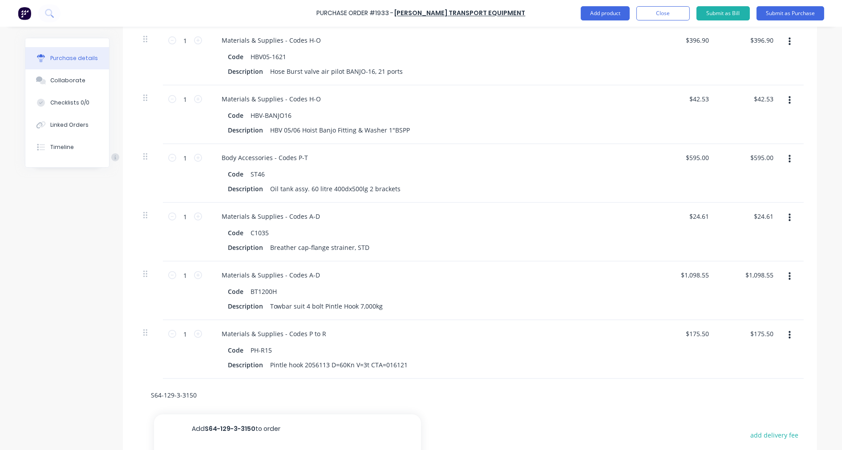
scroll to position [917, 0]
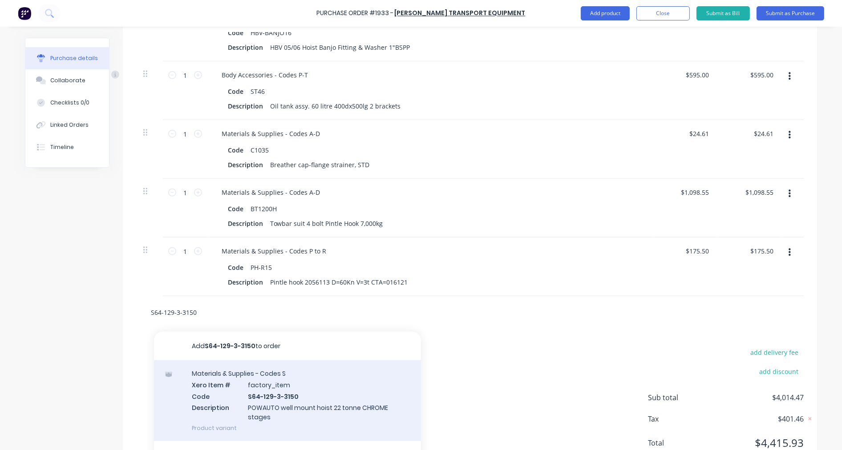
type input "S64-129-3-3150"
click at [285, 395] on div "Materials & Supplies - Codes S Xero Item # factory_item Code S64-129-3-3150 Des…" at bounding box center [287, 400] width 267 height 81
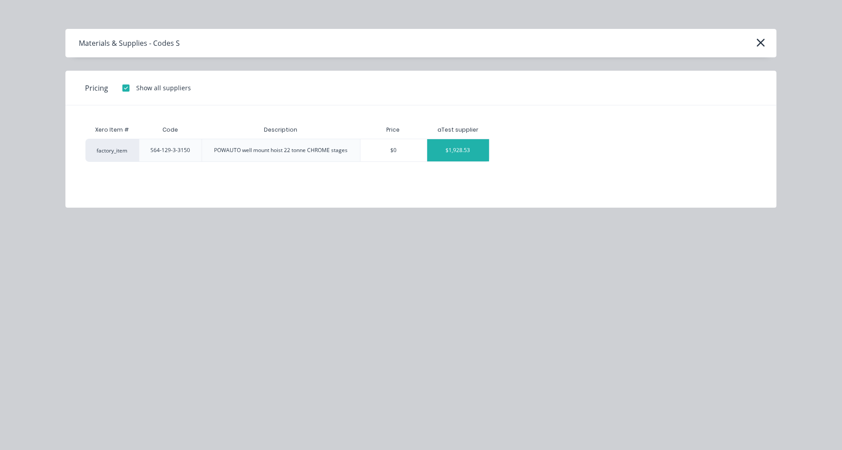
click at [456, 148] on div "$1,928.53" at bounding box center [458, 150] width 62 height 22
type textarea "x"
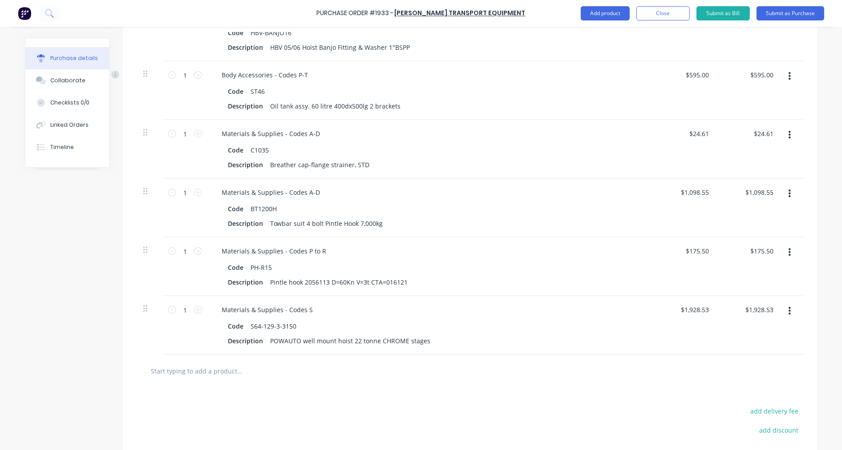
click at [214, 376] on input "text" at bounding box center [239, 371] width 178 height 18
paste input "T0403-48"
type textarea "x"
type input "T0403-48"
type textarea "x"
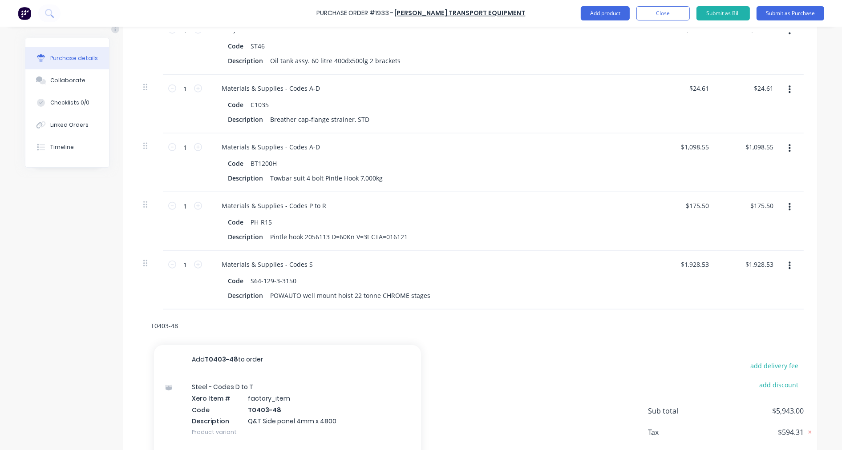
scroll to position [1010, 0]
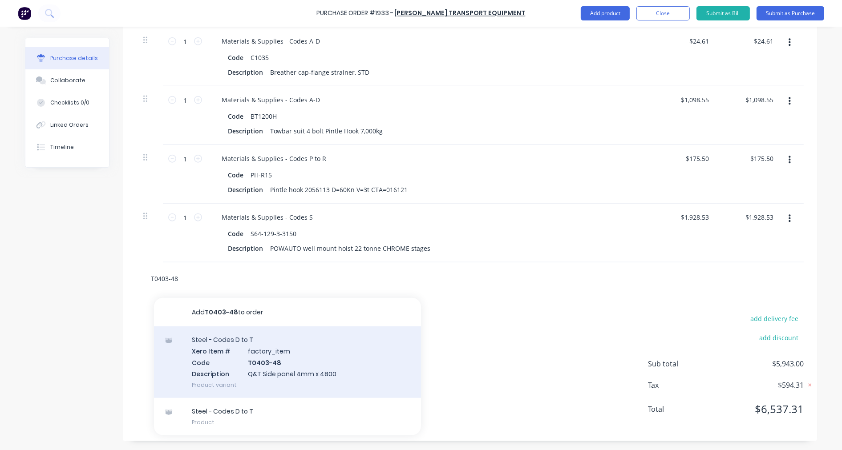
type input "T0403-48"
click at [285, 348] on div "Steel - Codes D to T Xero Item # factory_item Code T0403-48 Description Q&T Sid…" at bounding box center [287, 363] width 267 height 72
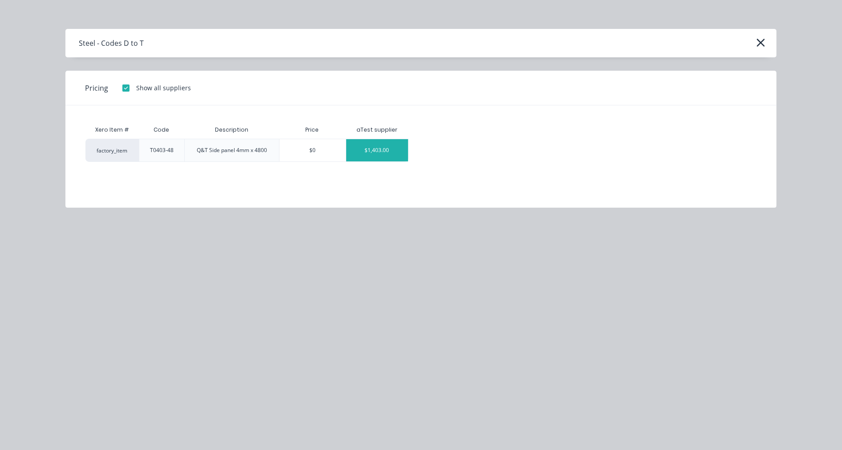
click at [383, 155] on div "$1,403.00" at bounding box center [377, 150] width 62 height 22
type textarea "x"
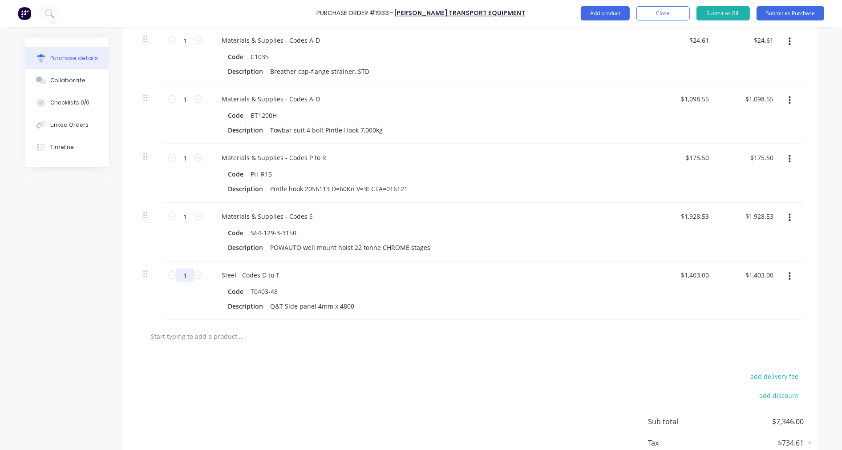
click at [180, 275] on input "1" at bounding box center [185, 275] width 18 height 13
type textarea "x"
type input "2"
type input "$2,806.00"
type textarea "x"
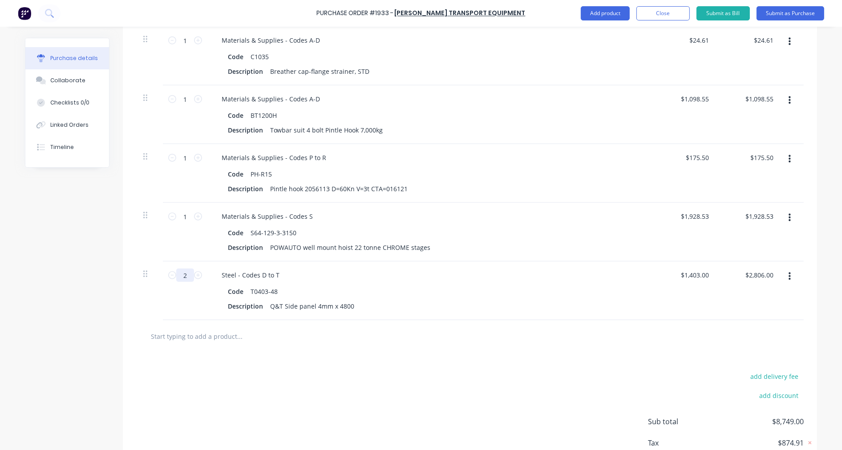
type input "2"
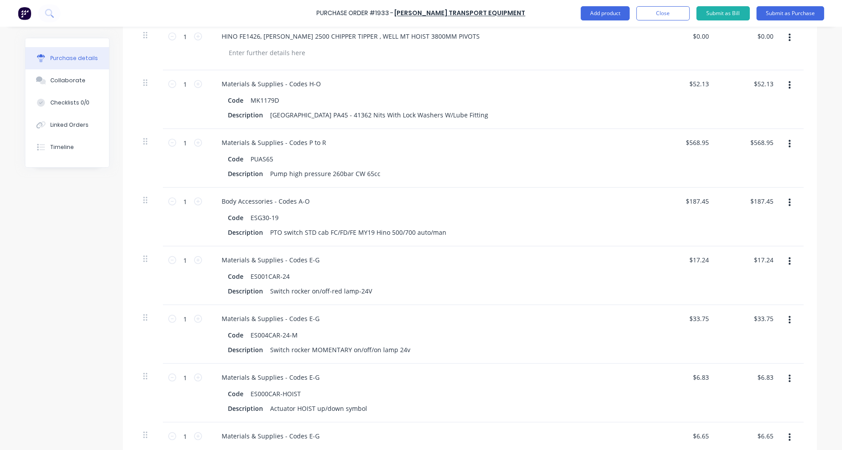
scroll to position [162, 0]
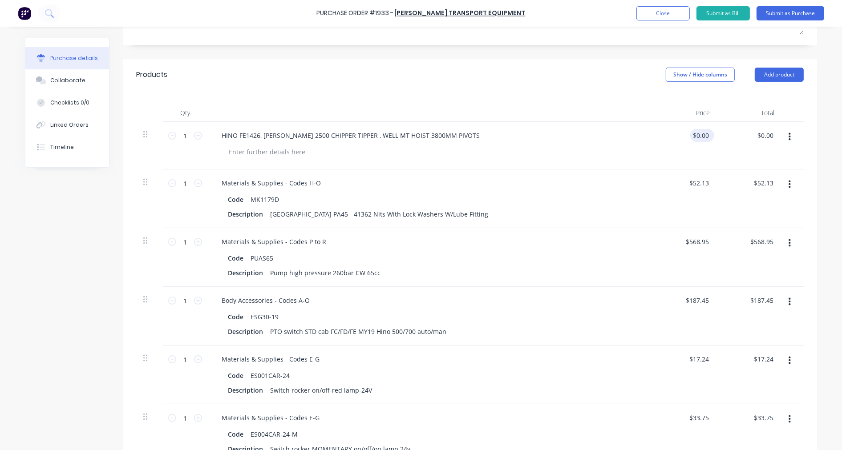
click at [699, 136] on input "$0.00" at bounding box center [700, 135] width 20 height 13
type textarea "x"
type input "0.0000"
click at [699, 136] on input "0.0000" at bounding box center [698, 135] width 24 height 13
type textarea "x"
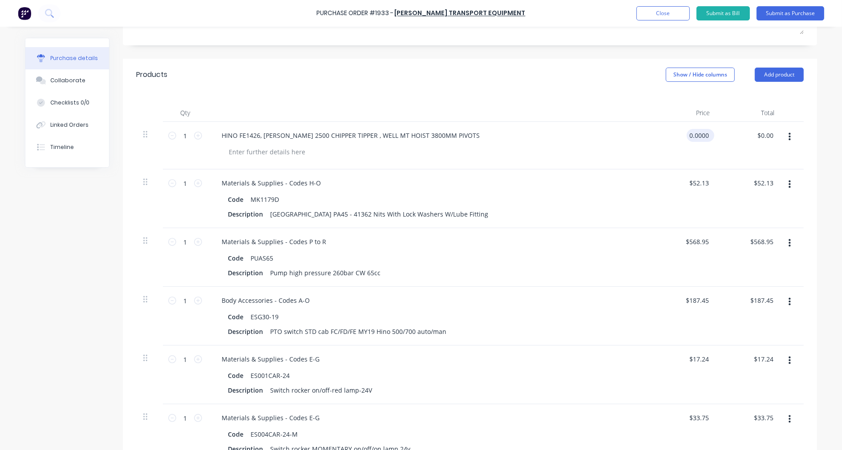
click at [699, 136] on input "0.0000" at bounding box center [698, 135] width 24 height 13
type input "1817.91"
type textarea "x"
type input "$1,817.91"
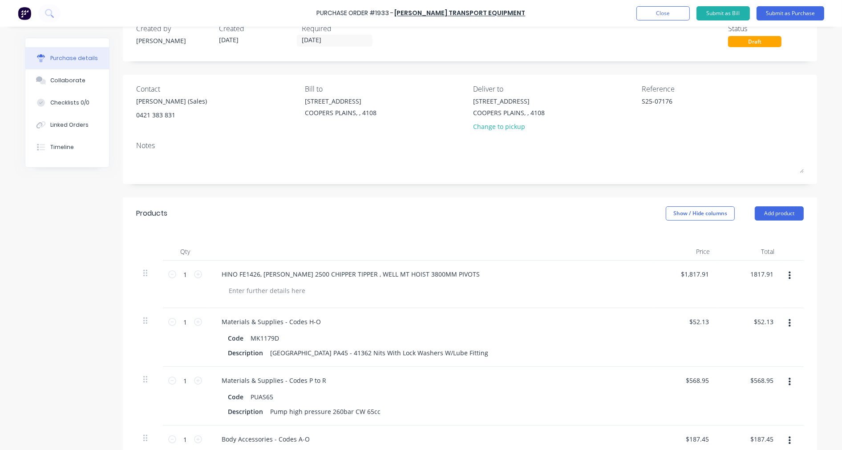
scroll to position [0, 0]
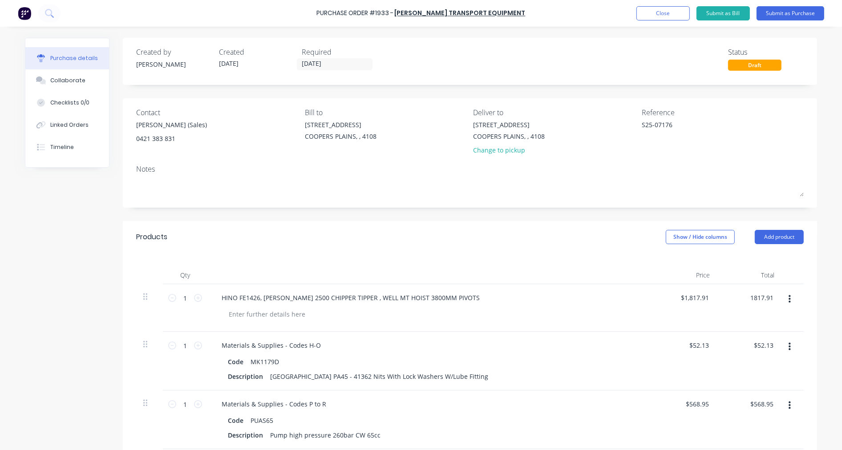
type textarea "x"
type input "$1,817.91"
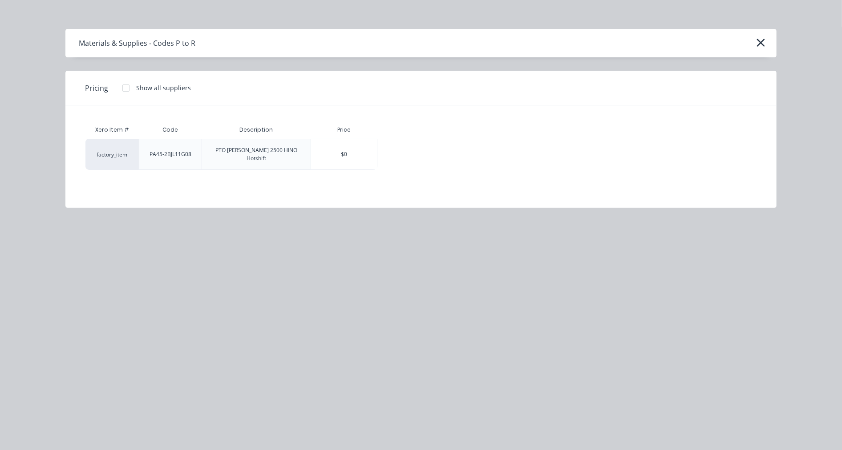
scroll to position [70, 0]
click at [761, 42] on icon "button" at bounding box center [760, 43] width 8 height 8
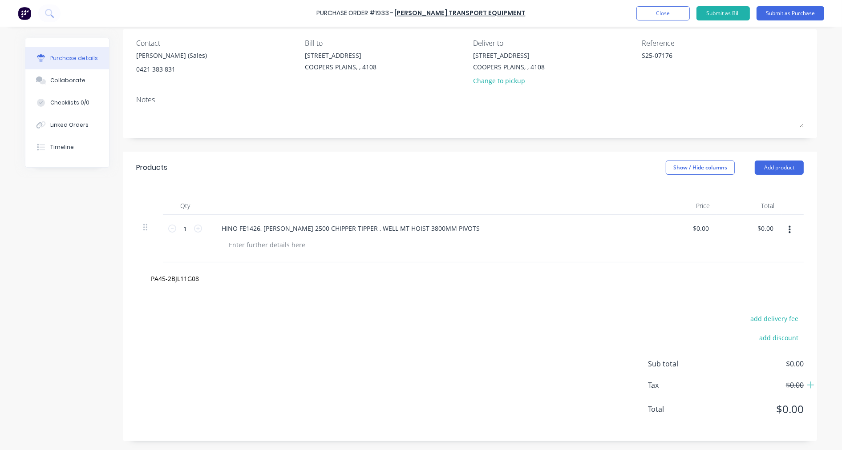
scroll to position [0, 0]
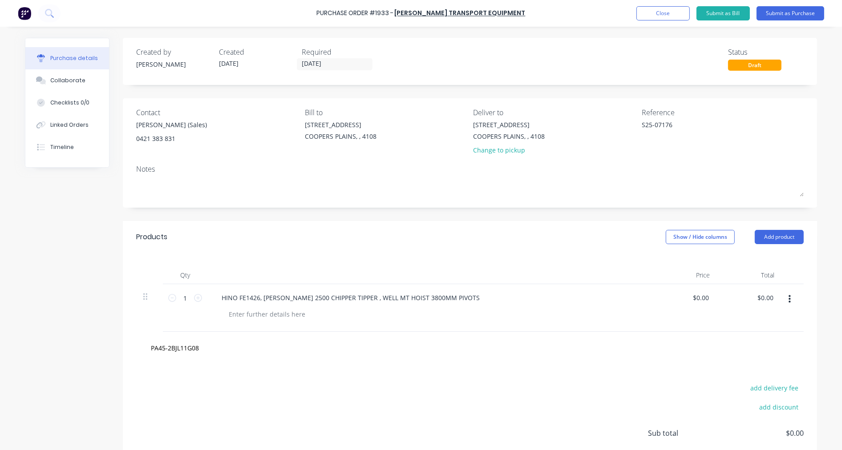
click at [783, 297] on button "button" at bounding box center [789, 299] width 21 height 16
click at [744, 371] on button "Delete" at bounding box center [762, 376] width 76 height 18
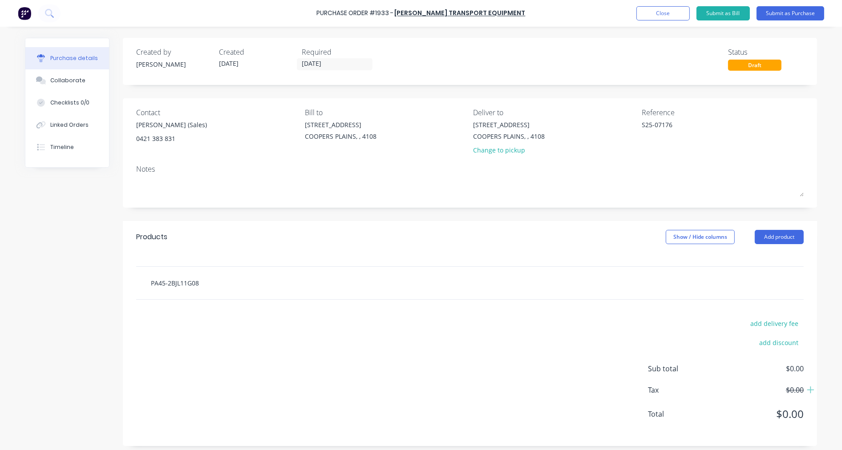
type textarea "x"
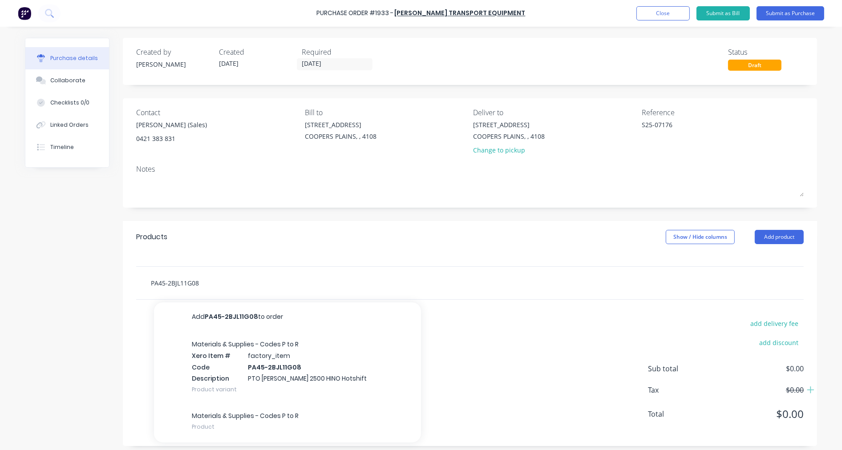
drag, startPoint x: 201, startPoint y: 283, endPoint x: 86, endPoint y: 276, distance: 115.4
click at [90, 281] on div "Created by Taylor Created 03/09/25 Required 03/09/25 Status Draft Contact Steve…" at bounding box center [421, 242] width 792 height 408
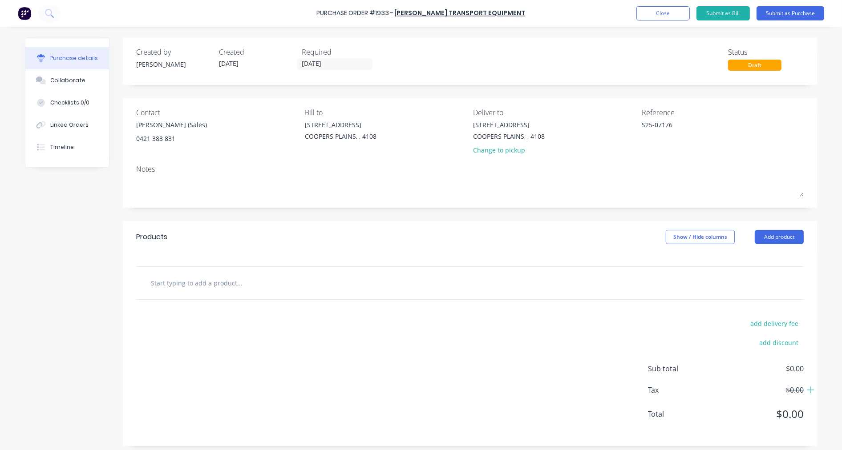
type textarea "x"
click at [757, 66] on div "Draft" at bounding box center [754, 65] width 53 height 11
click at [660, 11] on button "Close" at bounding box center [662, 13] width 53 height 14
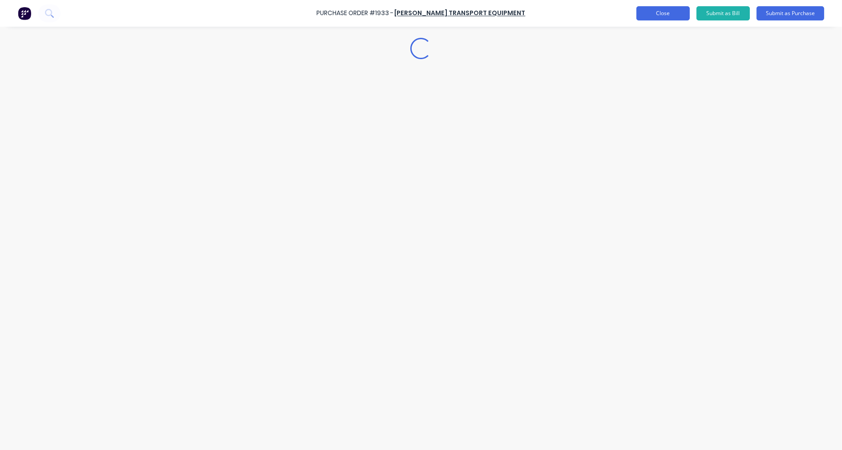
type textarea "x"
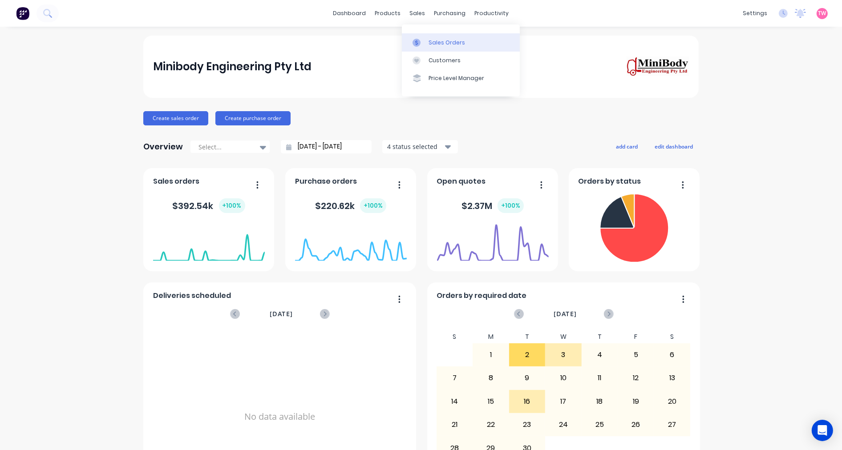
click at [446, 42] on div "Sales Orders" at bounding box center [446, 43] width 36 height 8
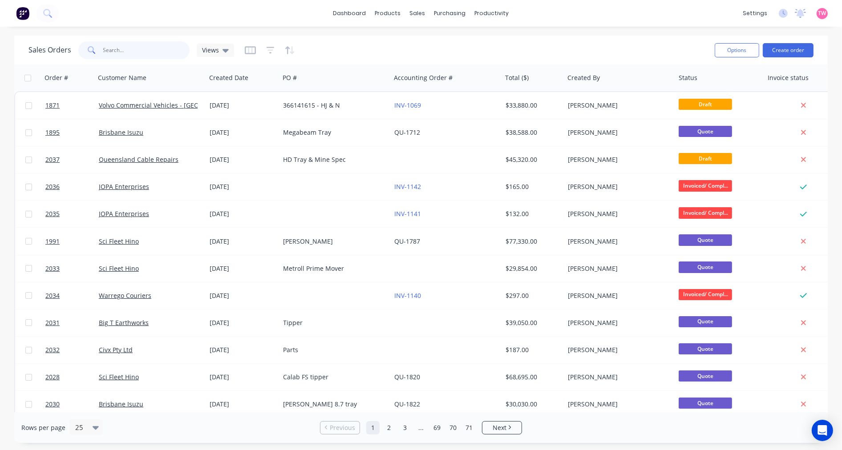
click at [130, 49] on input "text" at bounding box center [146, 50] width 87 height 18
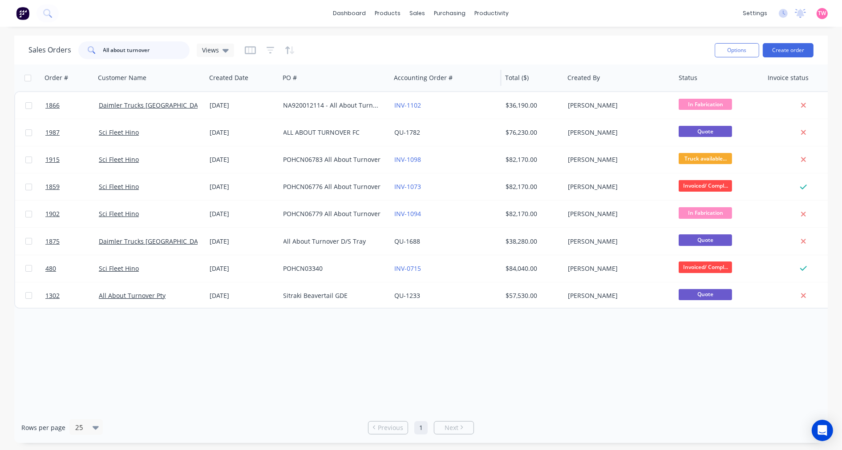
type input "All about turnover"
click at [393, 77] on div "Accounting Order #" at bounding box center [445, 78] width 111 height 27
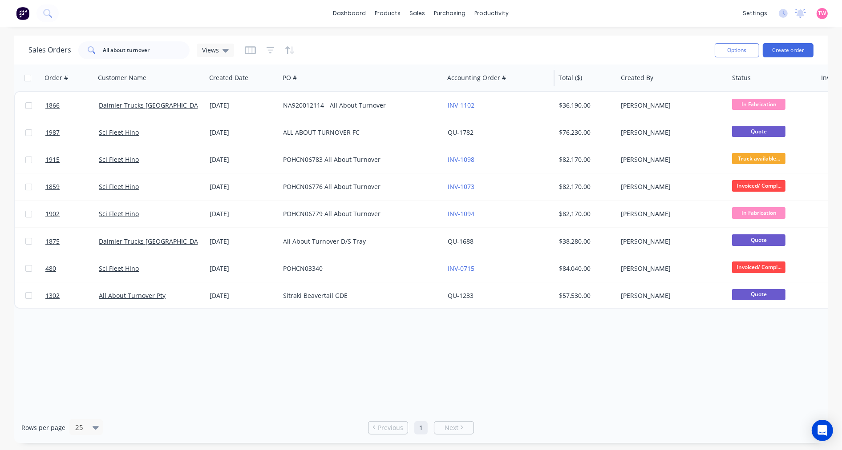
drag, startPoint x: 388, startPoint y: 73, endPoint x: 442, endPoint y: 73, distance: 53.4
click at [442, 73] on div at bounding box center [442, 78] width 1 height 16
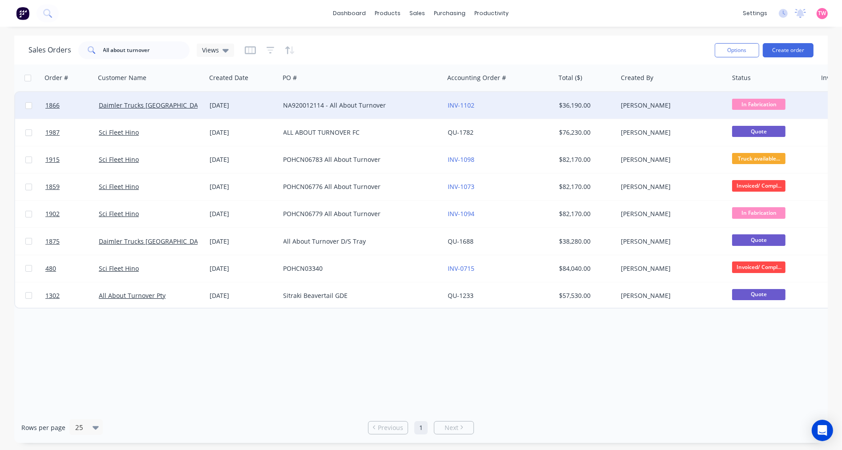
click at [183, 105] on div "Daimler Trucks Brisbane" at bounding box center [148, 105] width 99 height 9
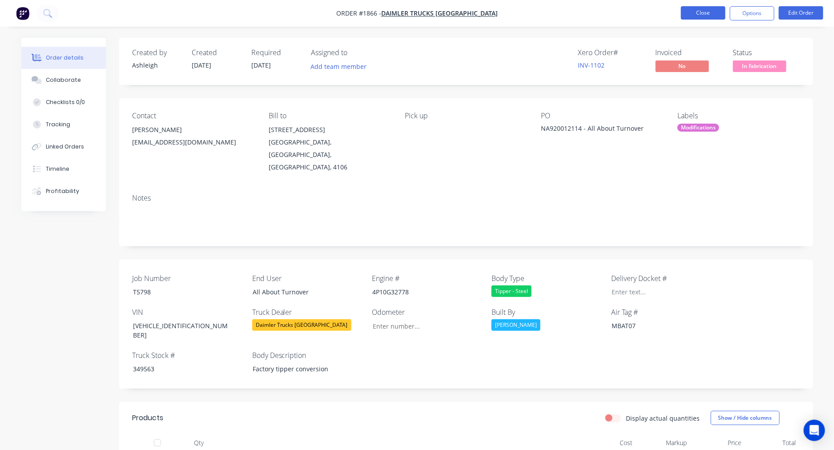
click at [707, 12] on button "Close" at bounding box center [703, 12] width 44 height 13
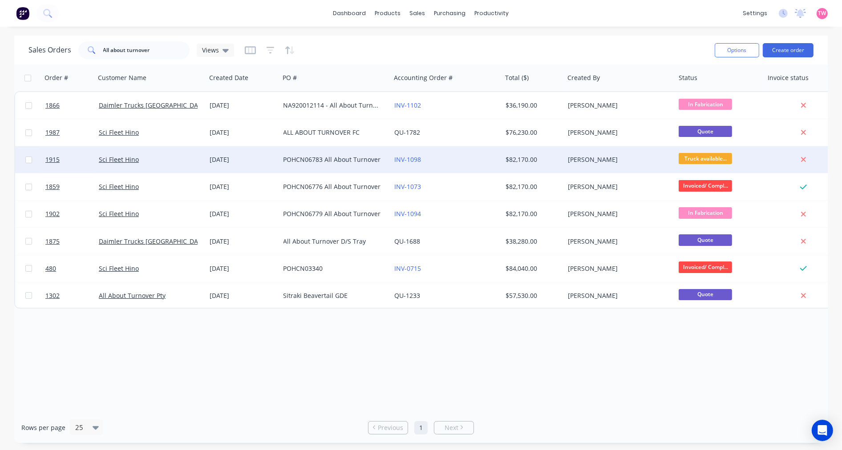
click at [176, 160] on div "Sci Fleet Hino" at bounding box center [148, 159] width 99 height 9
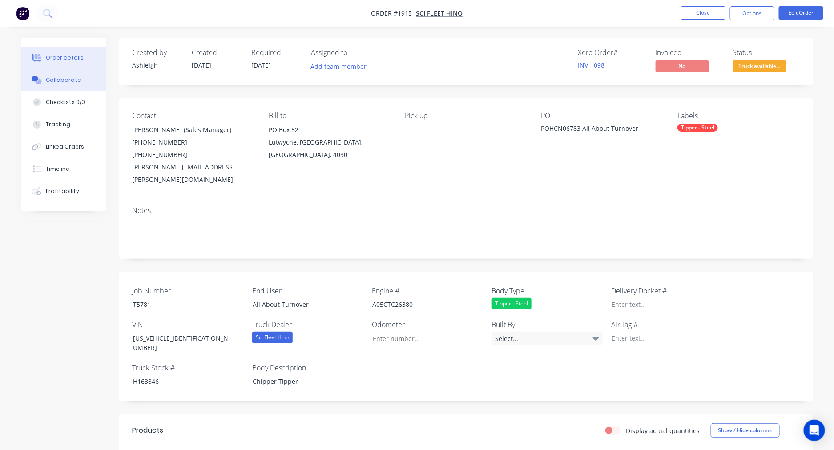
click at [52, 72] on button "Collaborate" at bounding box center [63, 80] width 85 height 22
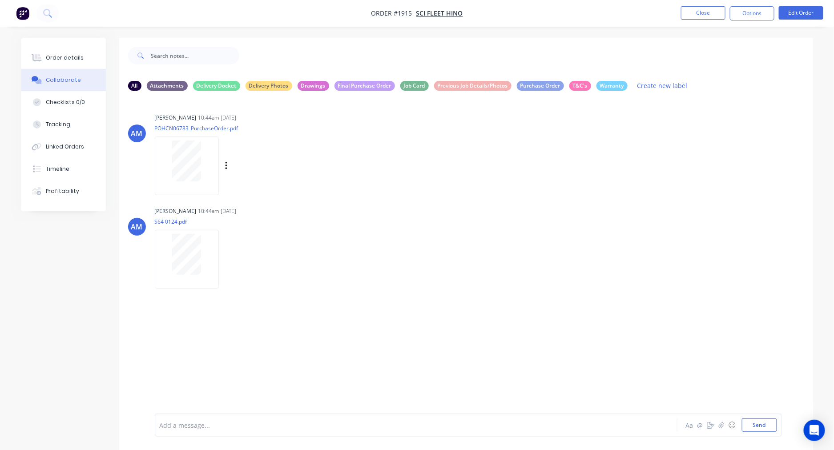
click at [188, 139] on div at bounding box center [187, 166] width 64 height 58
click at [82, 57] on button "Order details" at bounding box center [63, 58] width 85 height 22
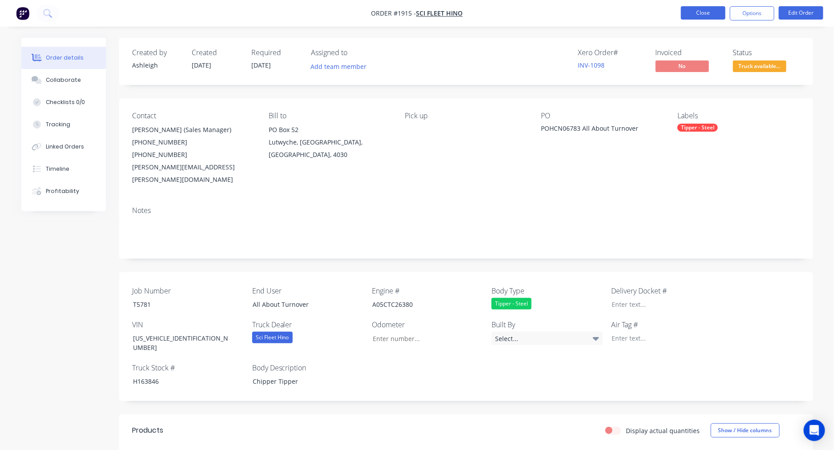
click at [691, 16] on button "Close" at bounding box center [703, 12] width 44 height 13
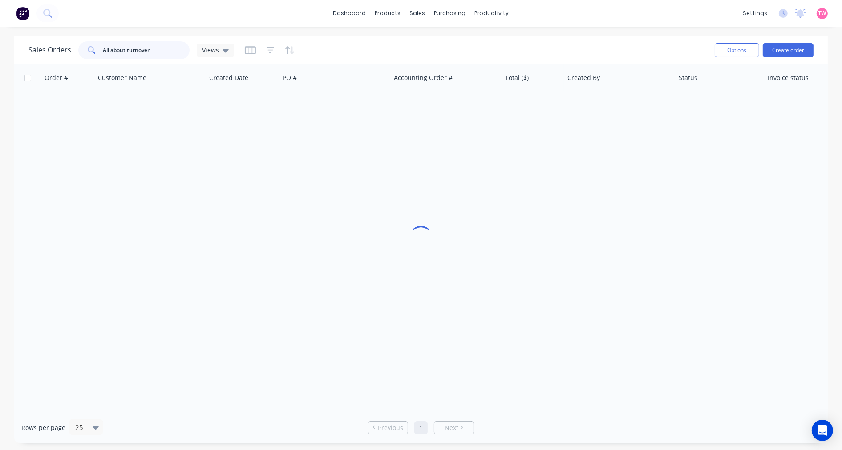
drag, startPoint x: 162, startPoint y: 49, endPoint x: 44, endPoint y: 49, distance: 117.9
click at [44, 49] on div "Sales Orders All about turnover Views" at bounding box center [131, 50] width 206 height 18
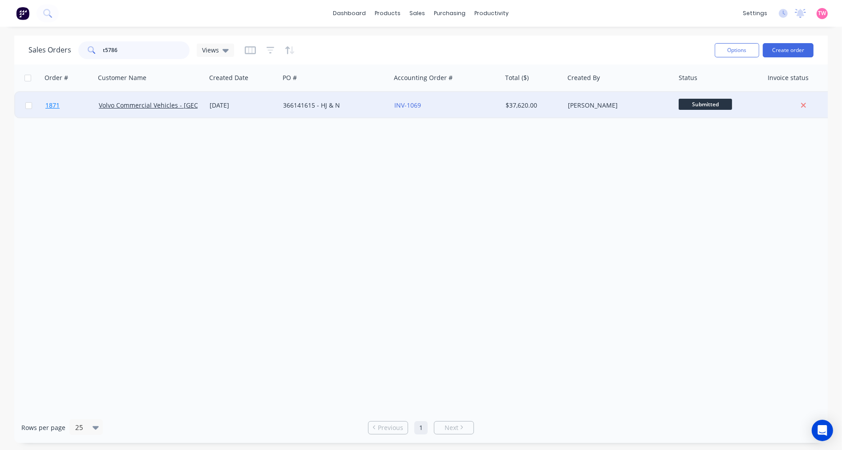
type input "t5786"
click at [75, 105] on link "1871" at bounding box center [71, 105] width 53 height 27
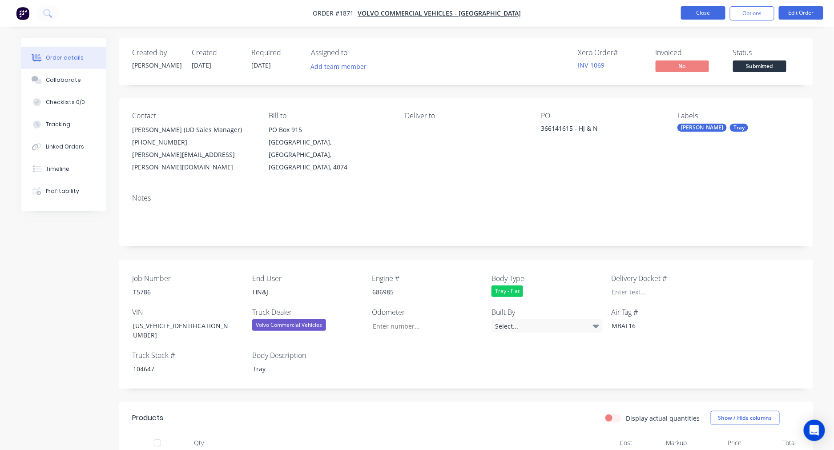
click at [697, 12] on button "Close" at bounding box center [703, 12] width 44 height 13
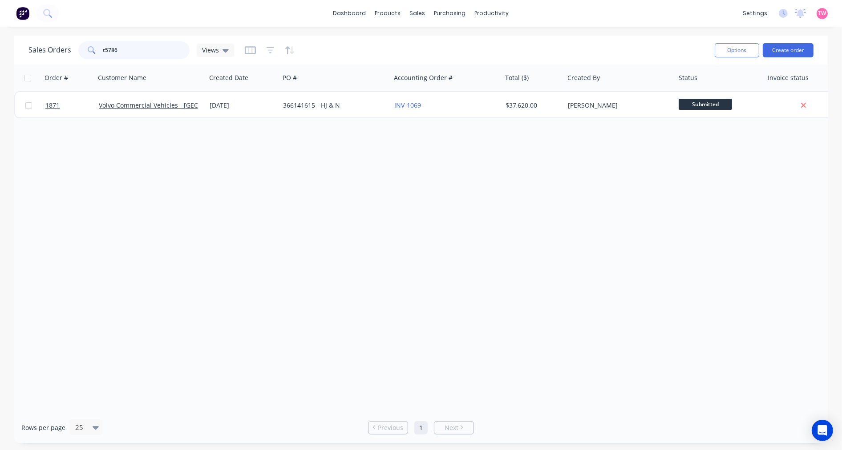
drag, startPoint x: 136, startPoint y: 52, endPoint x: 61, endPoint y: 49, distance: 74.8
click at [60, 49] on div "Sales Orders t5786 Views" at bounding box center [131, 50] width 206 height 18
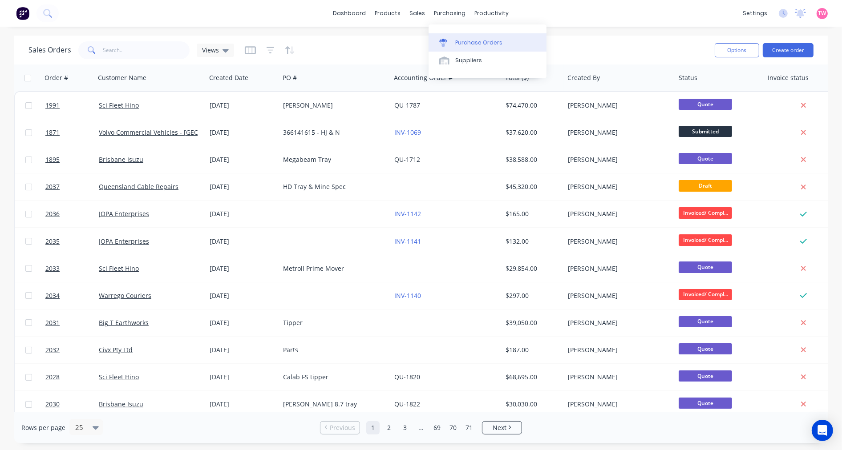
click at [478, 44] on div "Purchase Orders" at bounding box center [478, 43] width 47 height 8
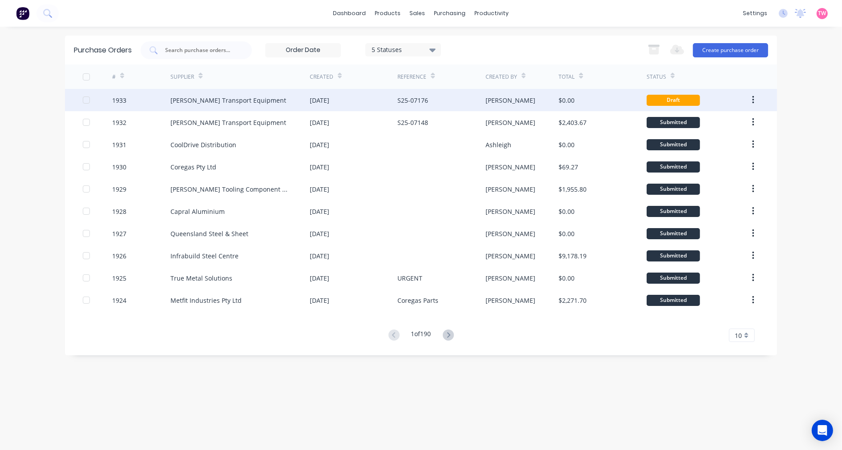
click at [370, 99] on div "[DATE]" at bounding box center [354, 100] width 88 height 22
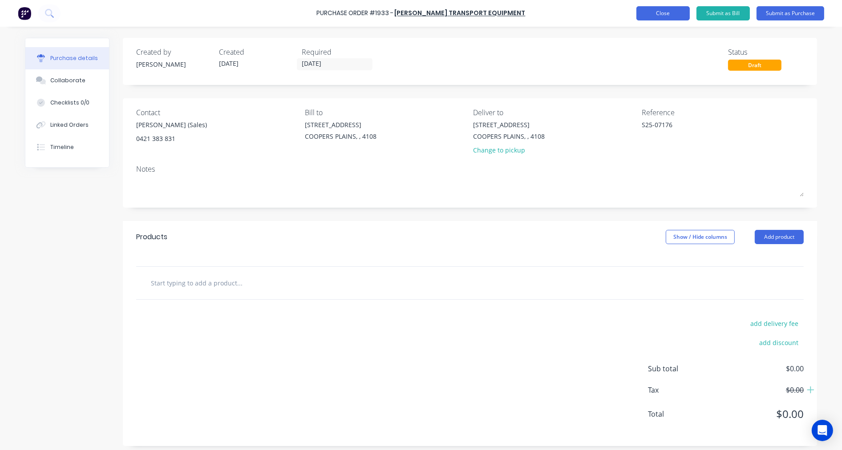
type textarea "x"
click at [653, 10] on button "Close" at bounding box center [662, 13] width 53 height 14
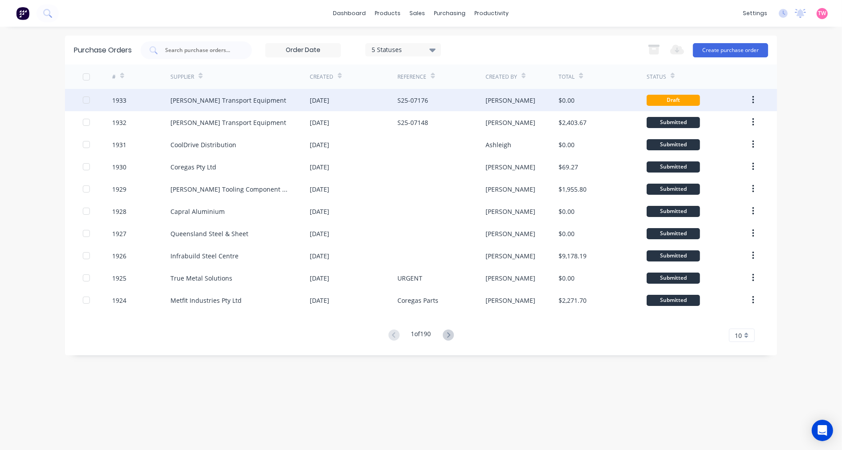
click at [754, 98] on icon "button" at bounding box center [753, 100] width 2 height 10
click at [707, 127] on div "Archive" at bounding box center [721, 123] width 69 height 13
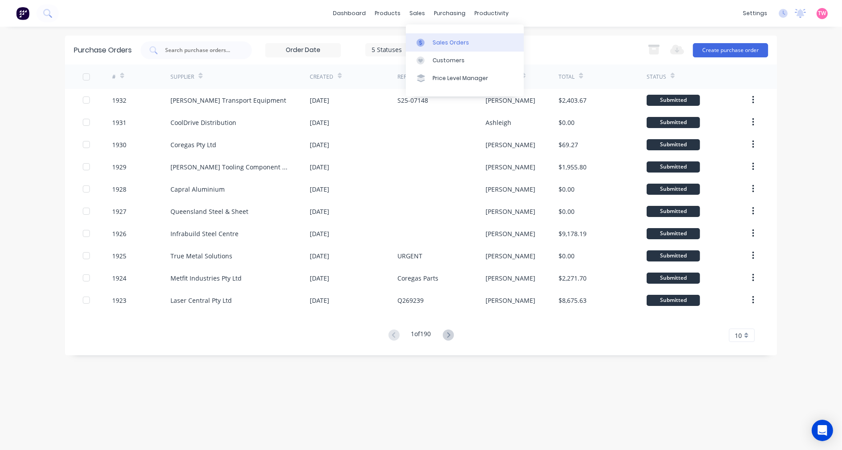
click at [457, 47] on link "Sales Orders" at bounding box center [465, 42] width 118 height 18
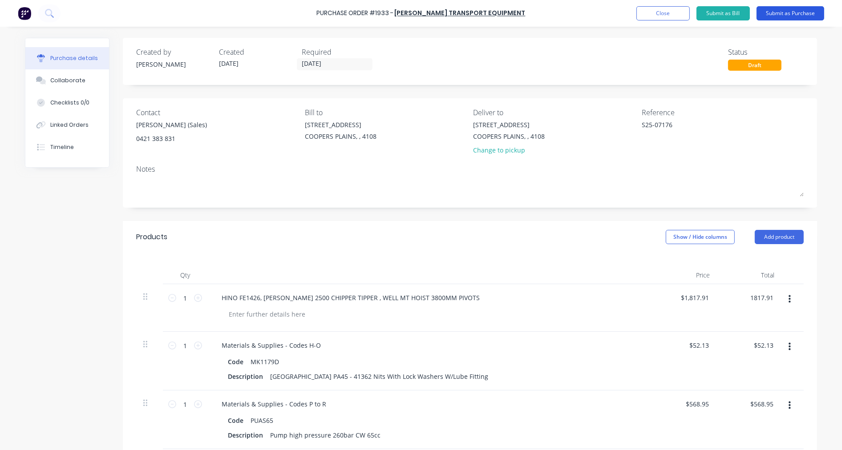
type input "$1,817.91"
click at [794, 12] on button "Submit as Purchase" at bounding box center [790, 13] width 68 height 14
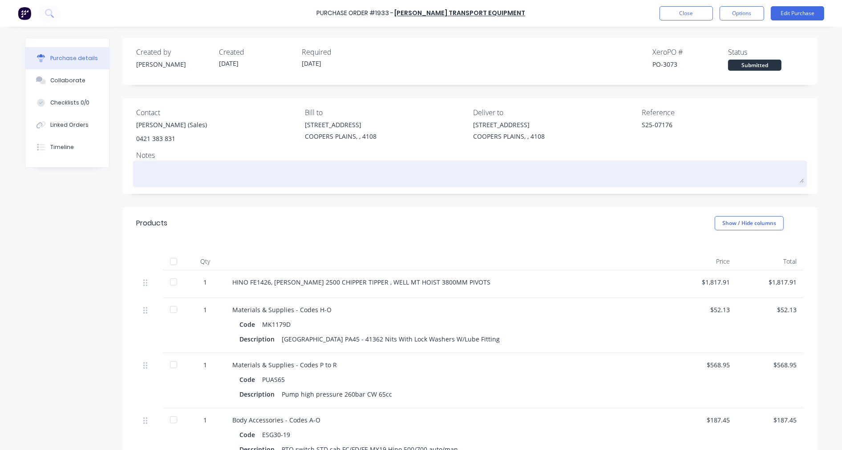
click at [153, 171] on textarea at bounding box center [469, 173] width 667 height 20
paste textarea "ALL ABOUT TURNOVER#3"
type textarea "x"
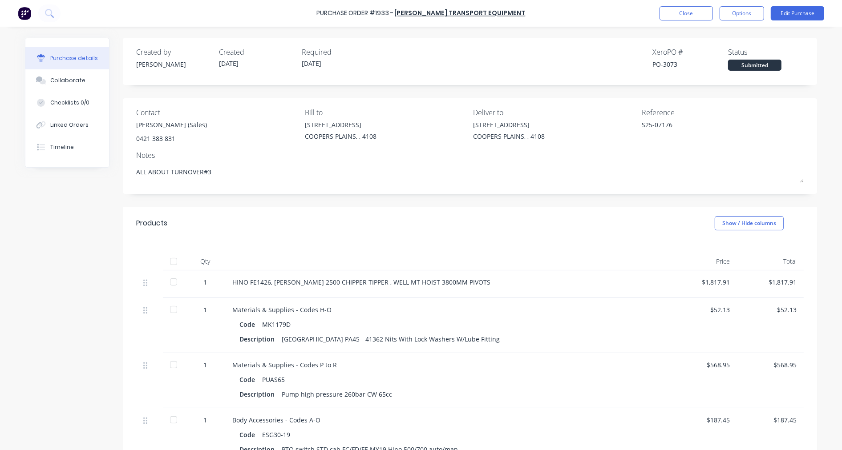
type textarea "ALL ABOUT TURNOVER#3"
type textarea "x"
type textarea "ALL ABOUT TURNOVER#3"
click at [54, 80] on div "Collaborate" at bounding box center [67, 81] width 35 height 8
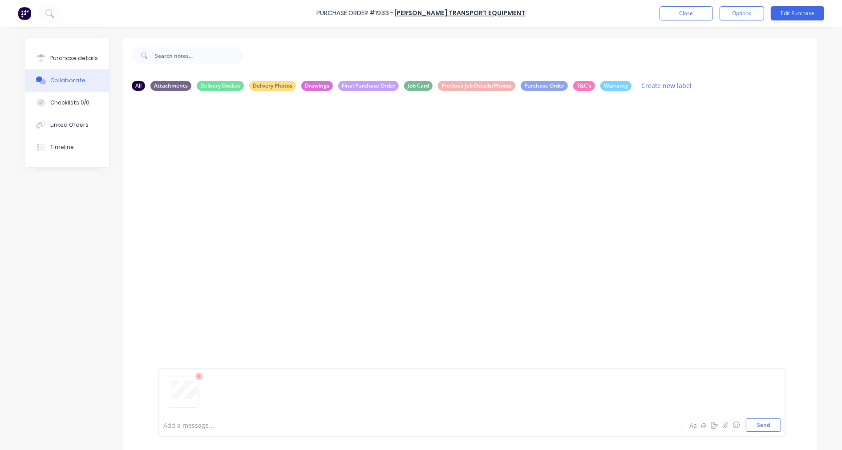
drag, startPoint x: 766, startPoint y: 426, endPoint x: 630, endPoint y: 323, distance: 171.1
click at [766, 426] on button "Send" at bounding box center [763, 425] width 35 height 13
click at [76, 58] on div "Purchase details" at bounding box center [74, 58] width 48 height 8
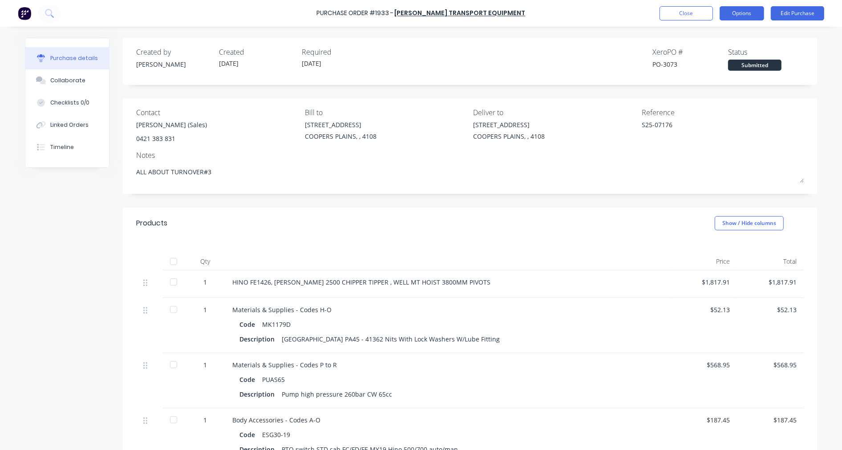
click at [739, 15] on button "Options" at bounding box center [741, 13] width 44 height 14
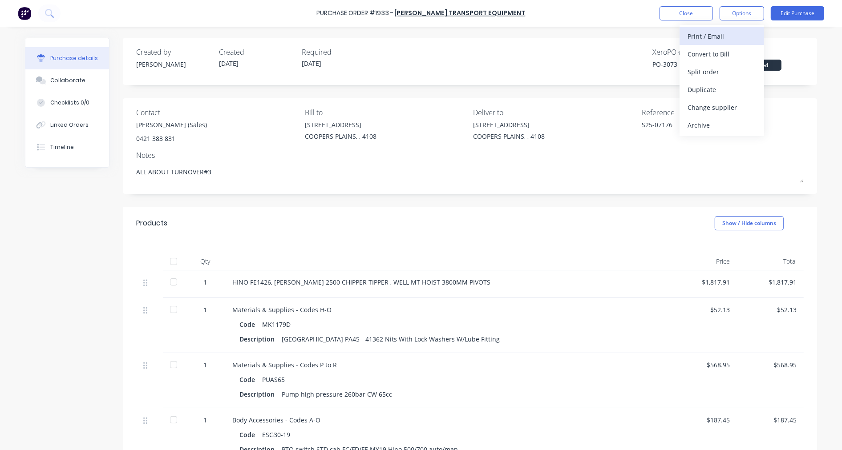
click at [735, 27] on button "Print / Email" at bounding box center [721, 36] width 85 height 18
click at [726, 51] on div "With pricing" at bounding box center [721, 54] width 69 height 13
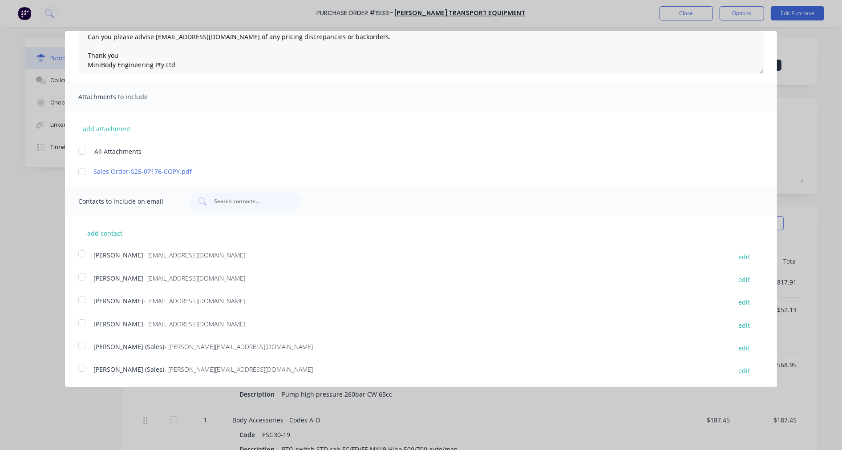
scroll to position [112, 0]
click at [83, 368] on div at bounding box center [82, 368] width 18 height 18
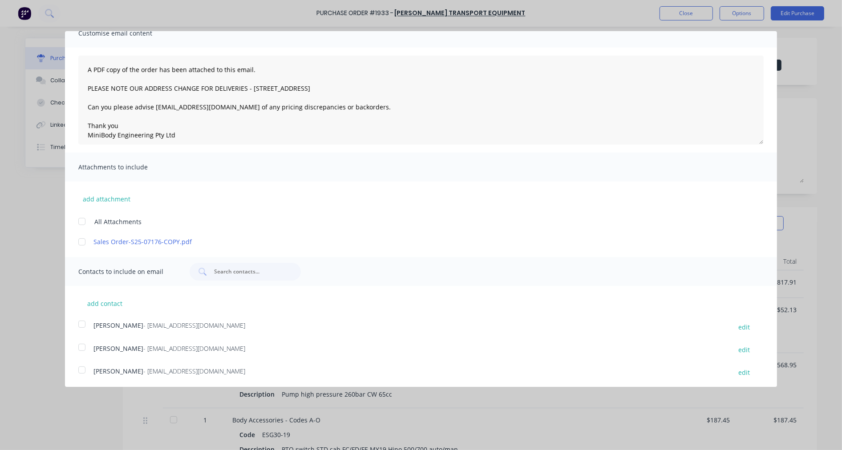
scroll to position [0, 0]
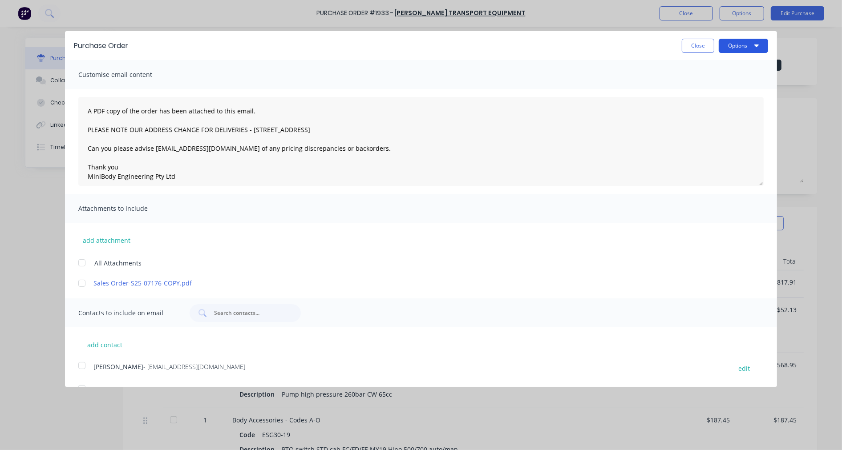
click at [746, 44] on button "Options" at bounding box center [743, 46] width 49 height 14
click at [704, 82] on div "Email" at bounding box center [725, 86] width 69 height 13
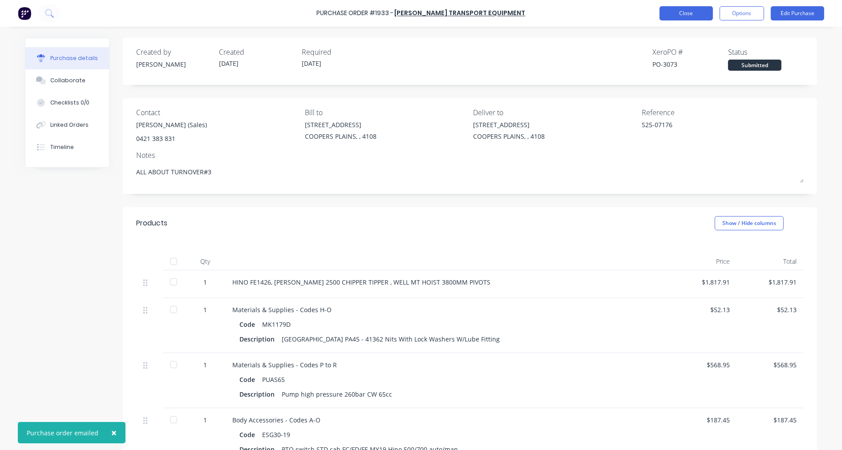
click at [672, 10] on button "Close" at bounding box center [685, 13] width 53 height 14
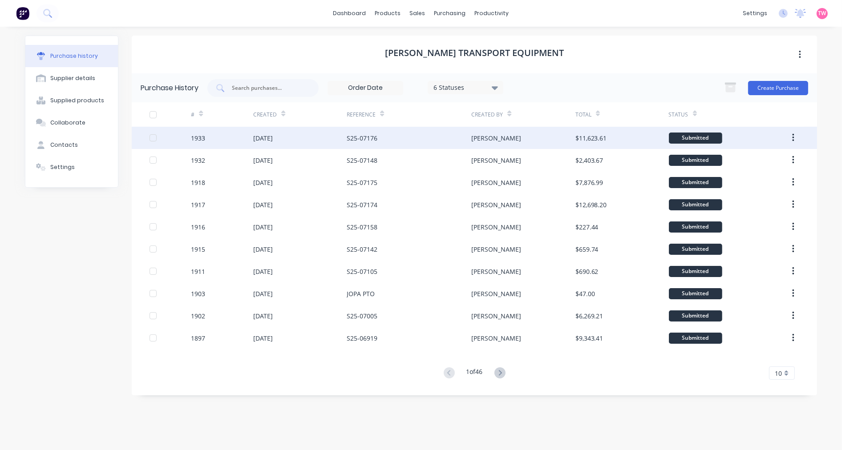
click at [273, 138] on div "[DATE]" at bounding box center [263, 137] width 20 height 9
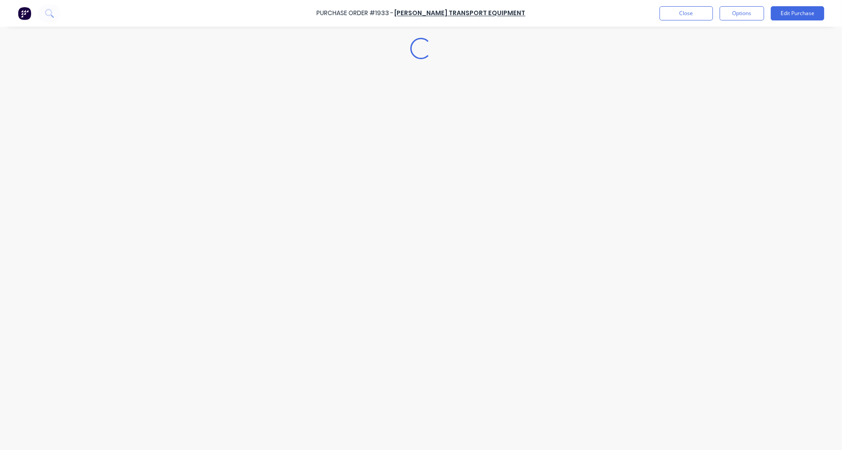
type textarea "x"
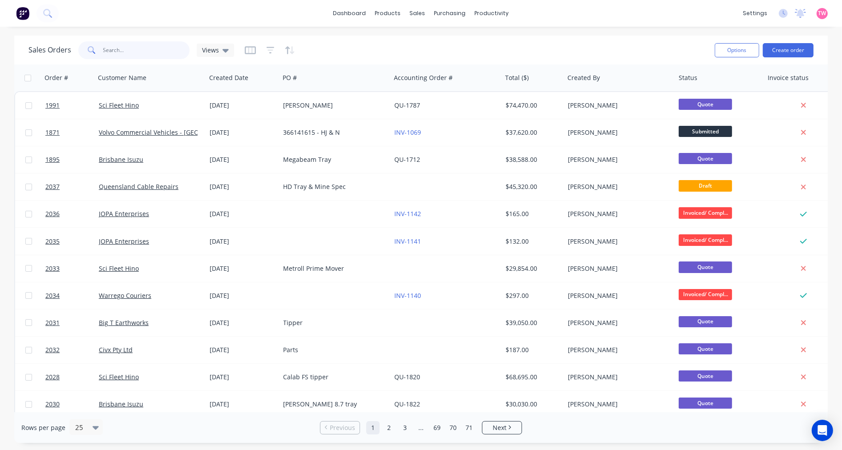
click at [159, 51] on input "text" at bounding box center [146, 50] width 87 height 18
type input "all"
